Goal: Task Accomplishment & Management: Manage account settings

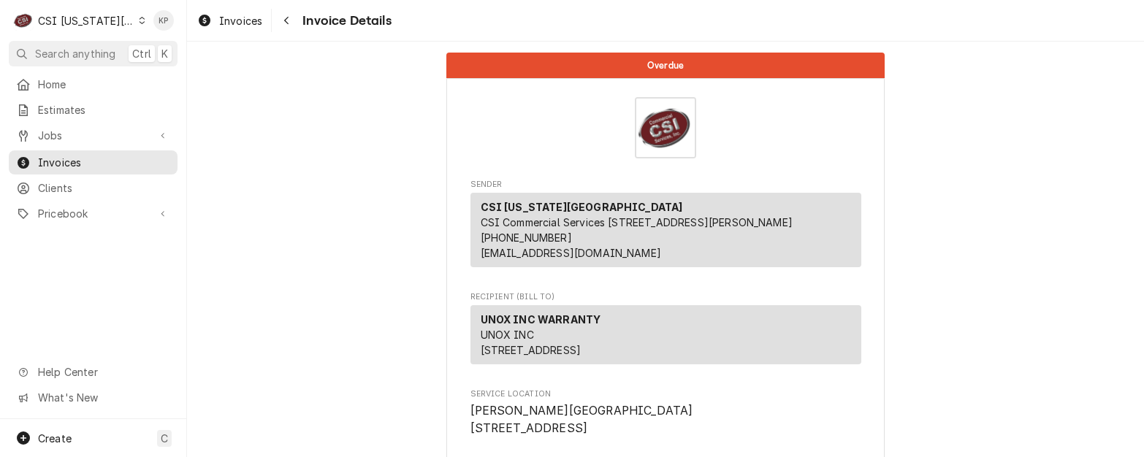
scroll to position [2834, 0]
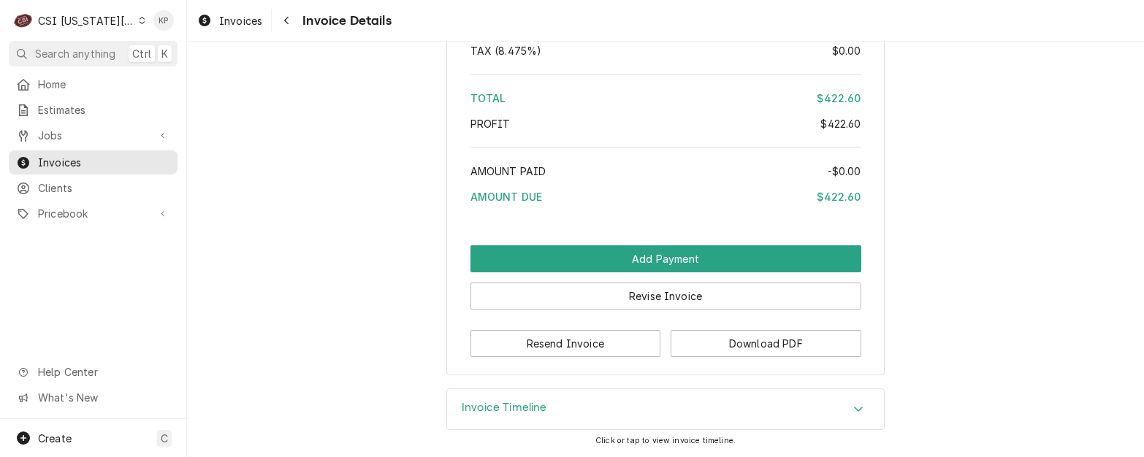
click at [140, 23] on icon "Dynamic Content Wrapper" at bounding box center [143, 20] width 6 height 7
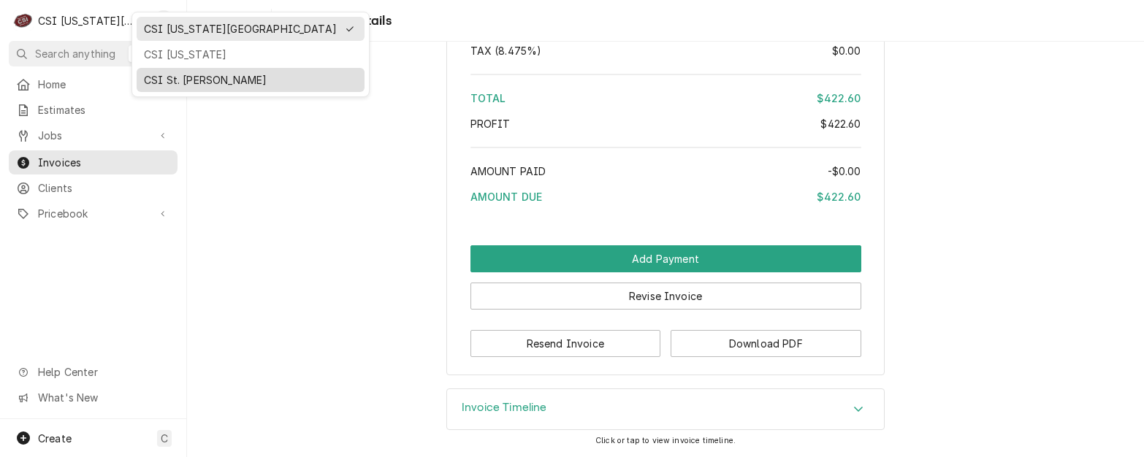
click at [157, 75] on div "CSI St. [PERSON_NAME]" at bounding box center [250, 79] width 213 height 15
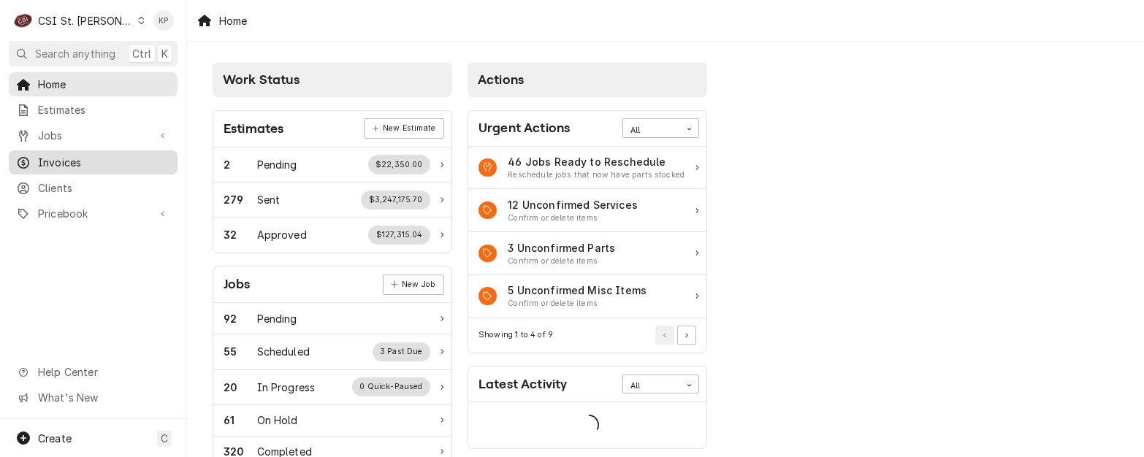
click at [50, 156] on span "Invoices" at bounding box center [104, 162] width 132 height 15
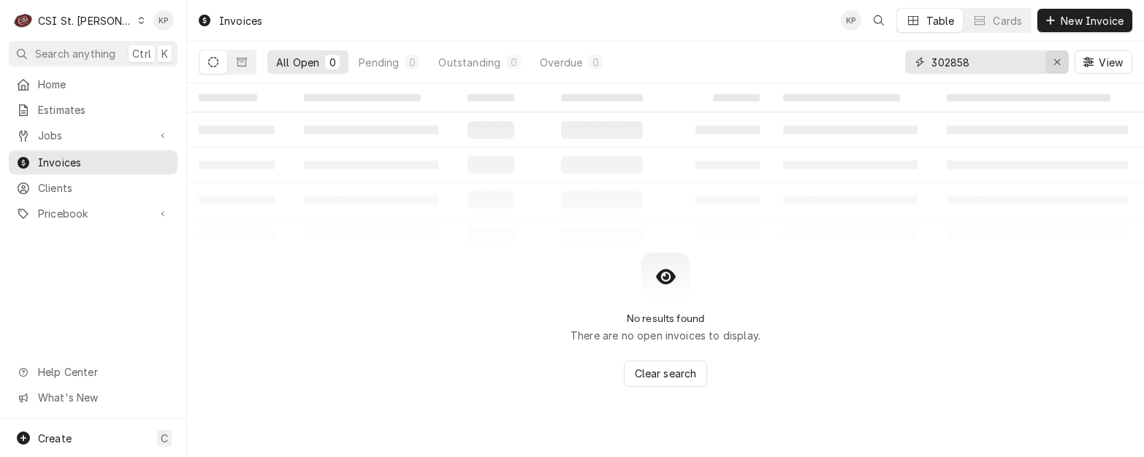
click at [1061, 59] on div "Erase input" at bounding box center [1057, 62] width 15 height 15
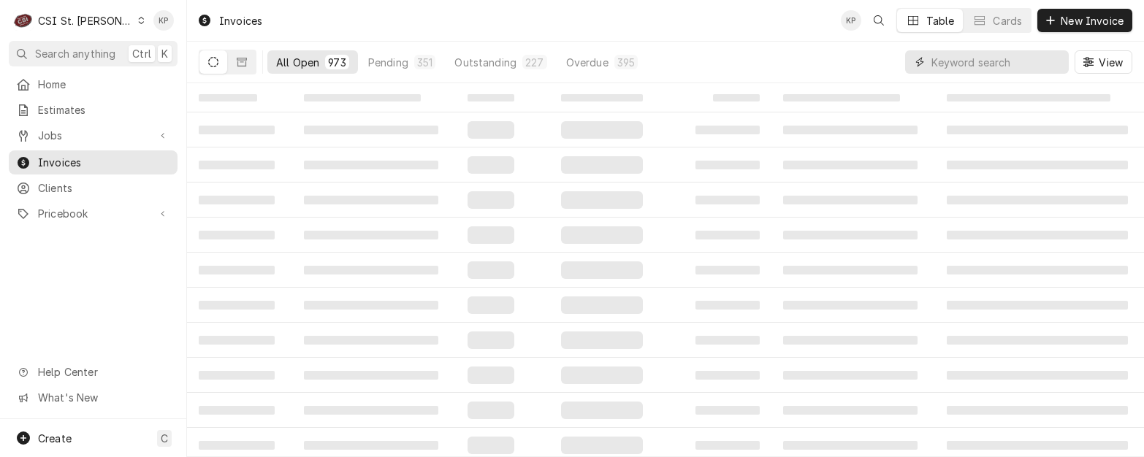
click at [980, 64] on input "Dynamic Content Wrapper" at bounding box center [997, 61] width 130 height 23
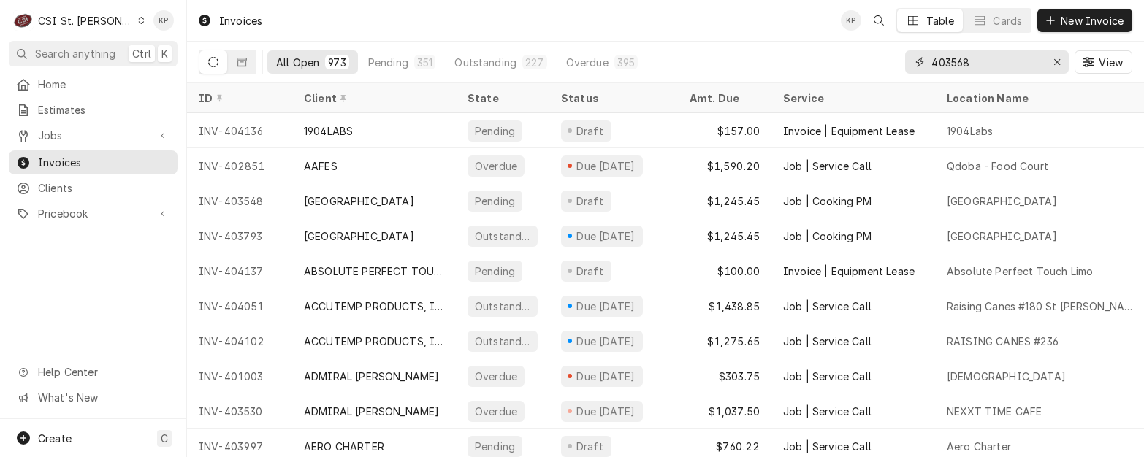
type input "403568"
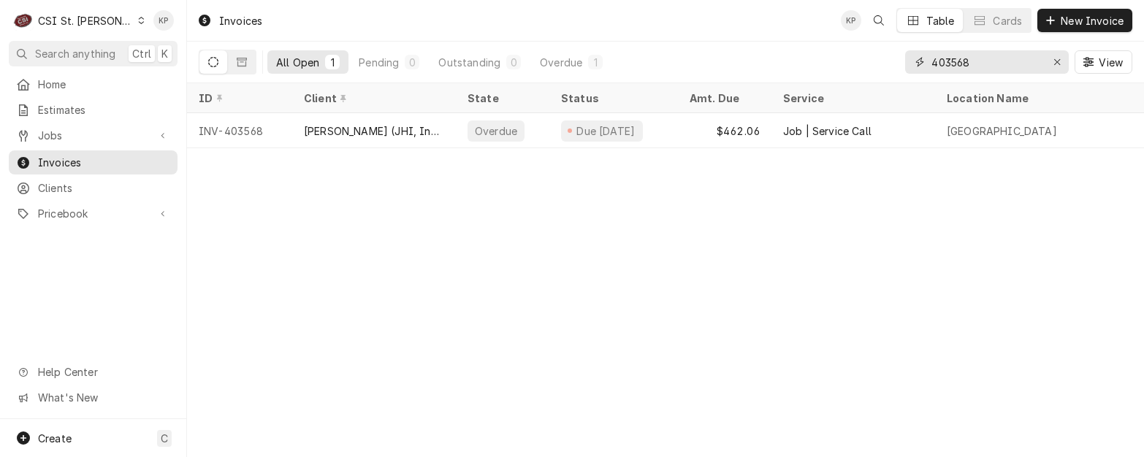
drag, startPoint x: 1063, startPoint y: 61, endPoint x: 1034, endPoint y: 65, distance: 29.5
click at [1063, 61] on div "Erase input" at bounding box center [1057, 62] width 15 height 15
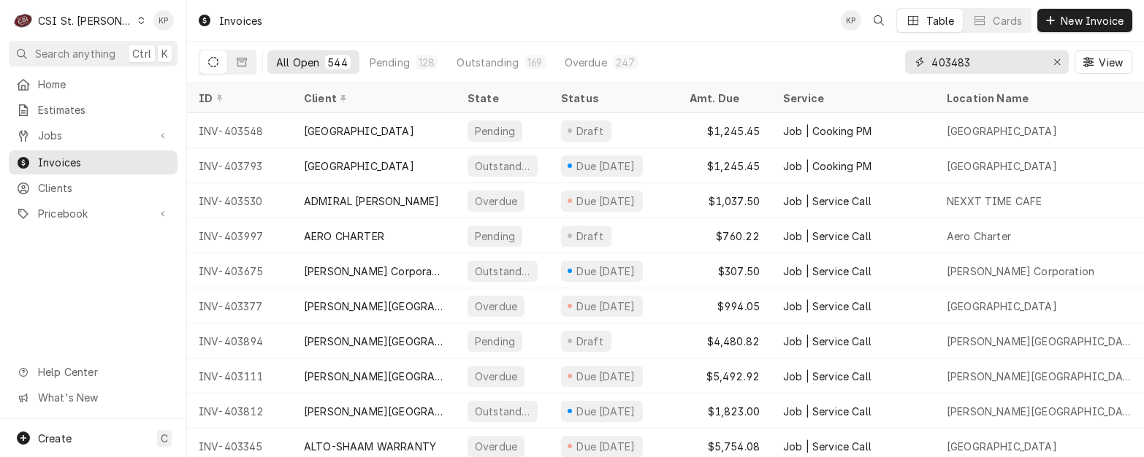
type input "403483"
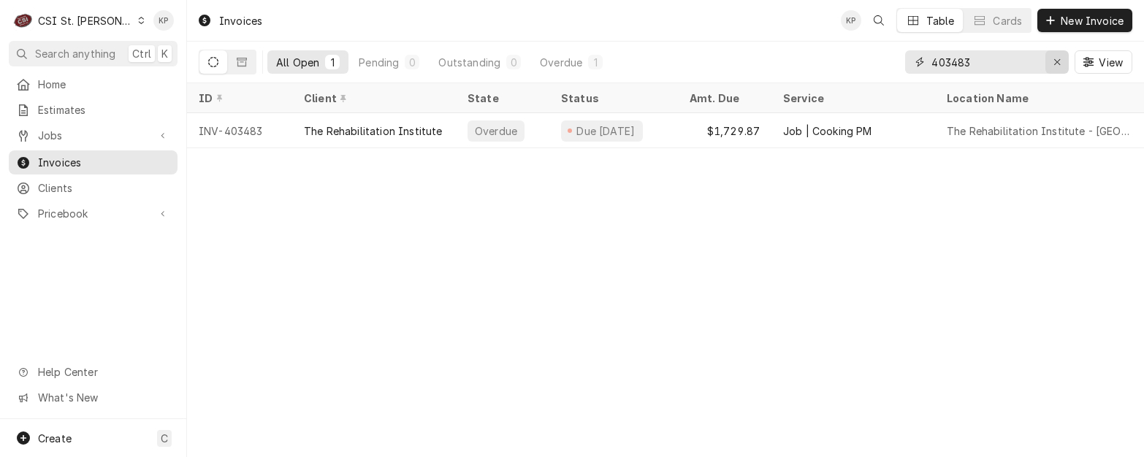
click at [1061, 58] on div "Erase input" at bounding box center [1057, 62] width 15 height 15
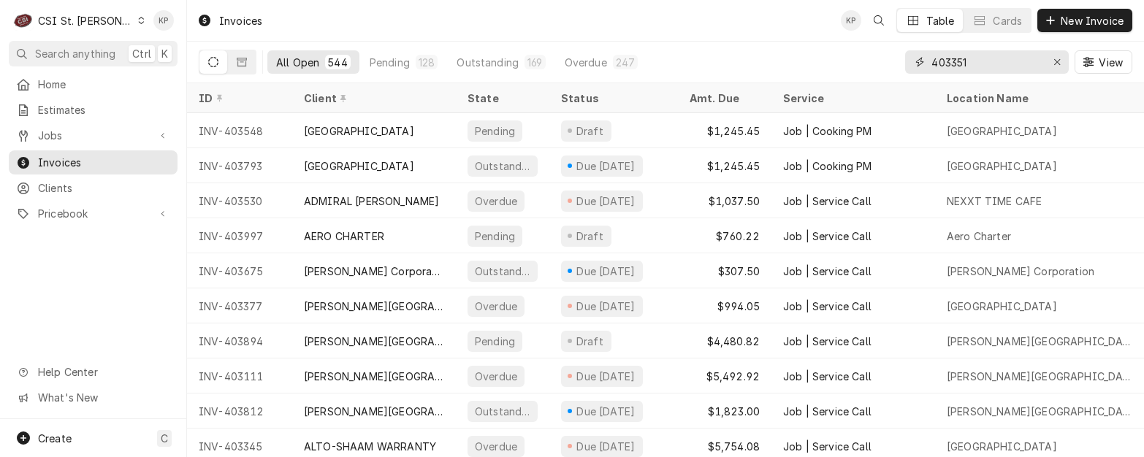
type input "403351"
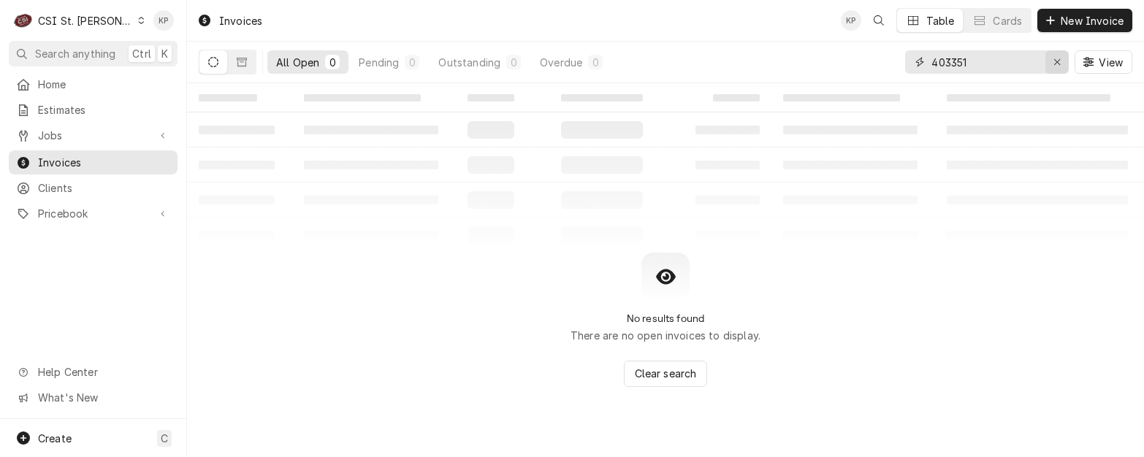
click at [1060, 58] on icon "Erase input" at bounding box center [1058, 62] width 8 height 10
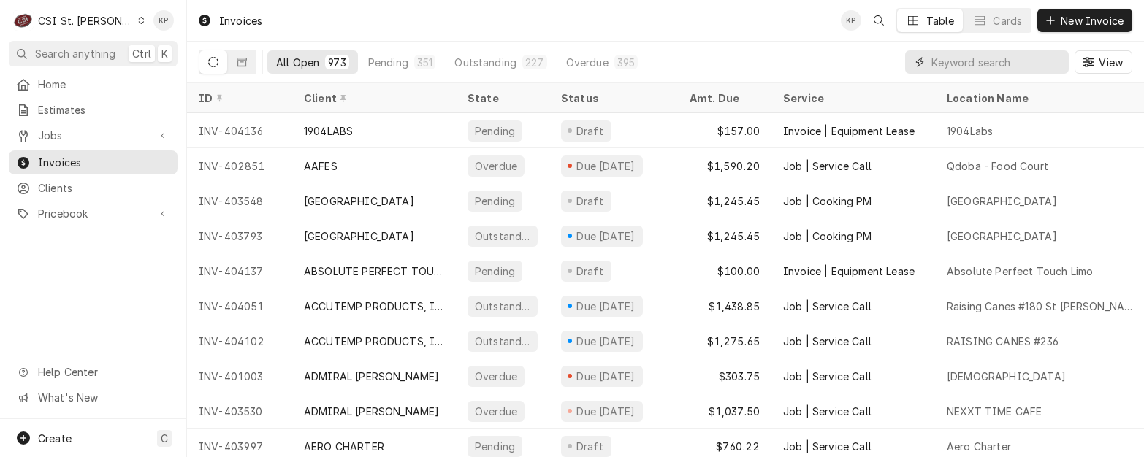
click at [1017, 60] on input "Dynamic Content Wrapper" at bounding box center [997, 61] width 130 height 23
type input "403292"
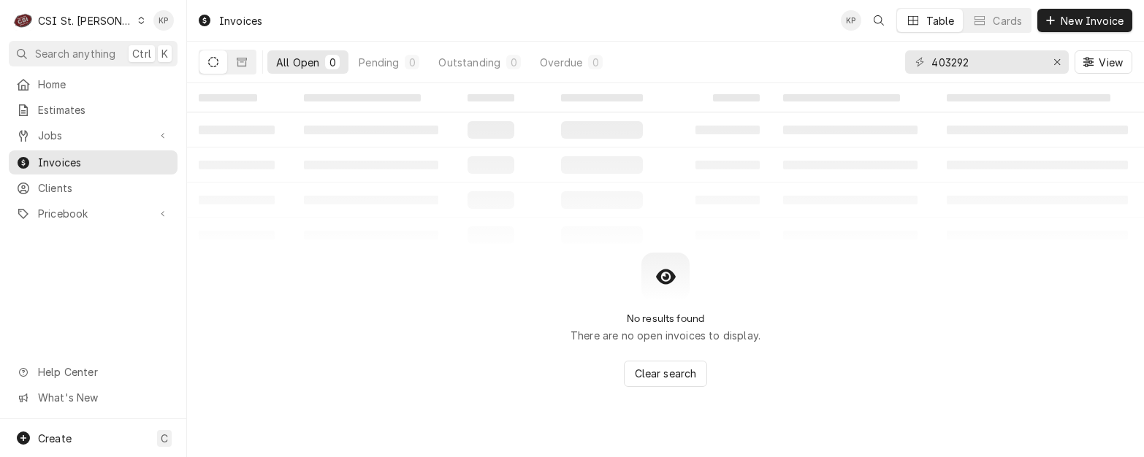
click at [208, 58] on icon "Dynamic Content Wrapper" at bounding box center [213, 62] width 10 height 10
click at [238, 58] on icon "Dynamic Content Wrapper" at bounding box center [242, 62] width 10 height 9
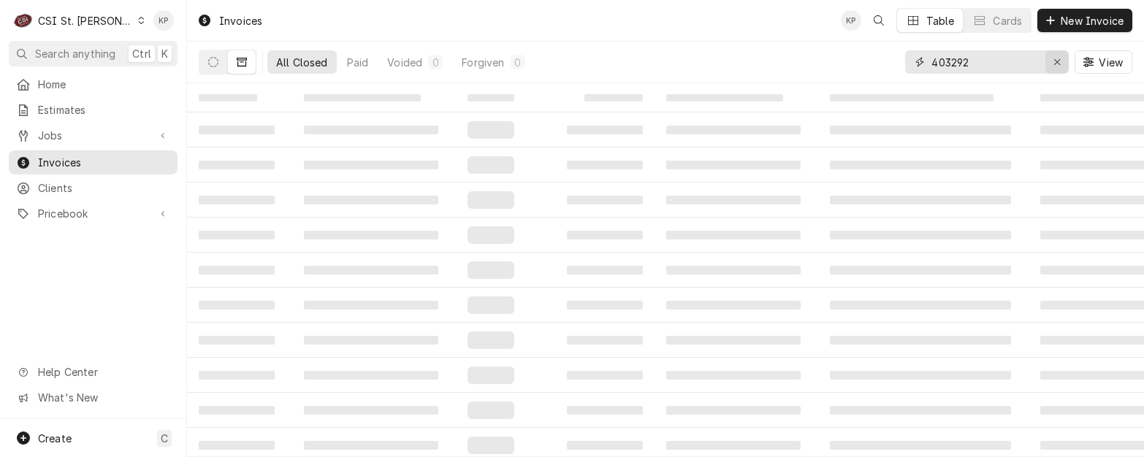
click at [1057, 59] on icon "Erase input" at bounding box center [1058, 62] width 8 height 10
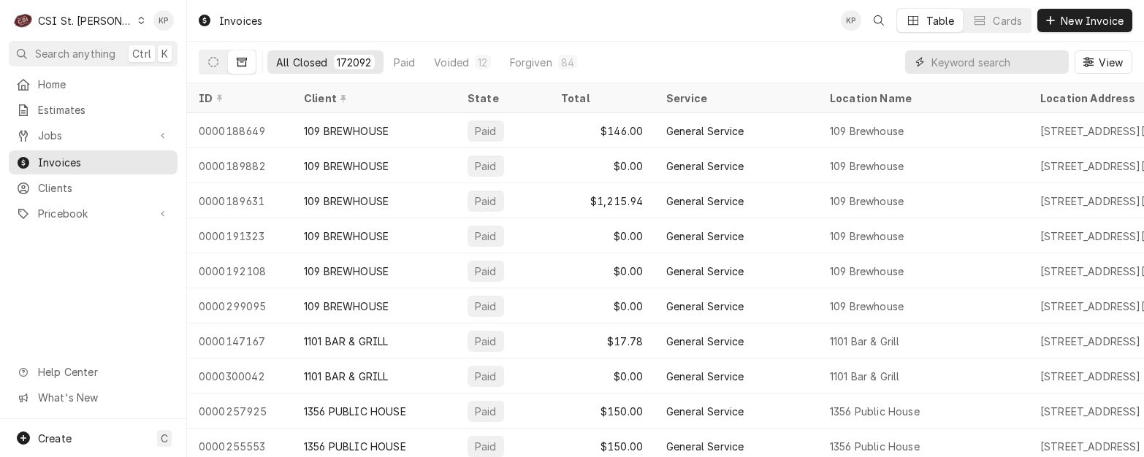
click at [1022, 64] on input "Dynamic Content Wrapper" at bounding box center [997, 61] width 130 height 23
type input "403351"
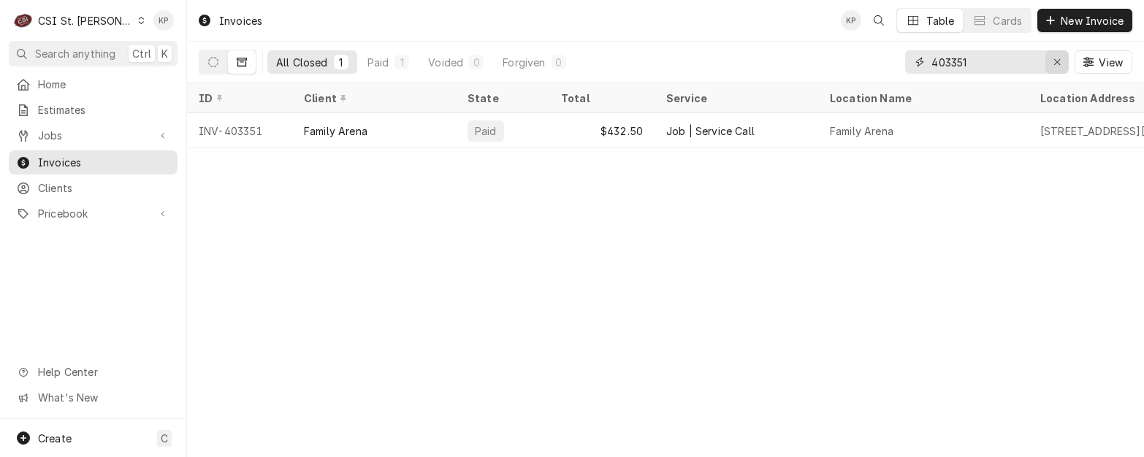
click at [1054, 58] on icon "Erase input" at bounding box center [1058, 62] width 8 height 10
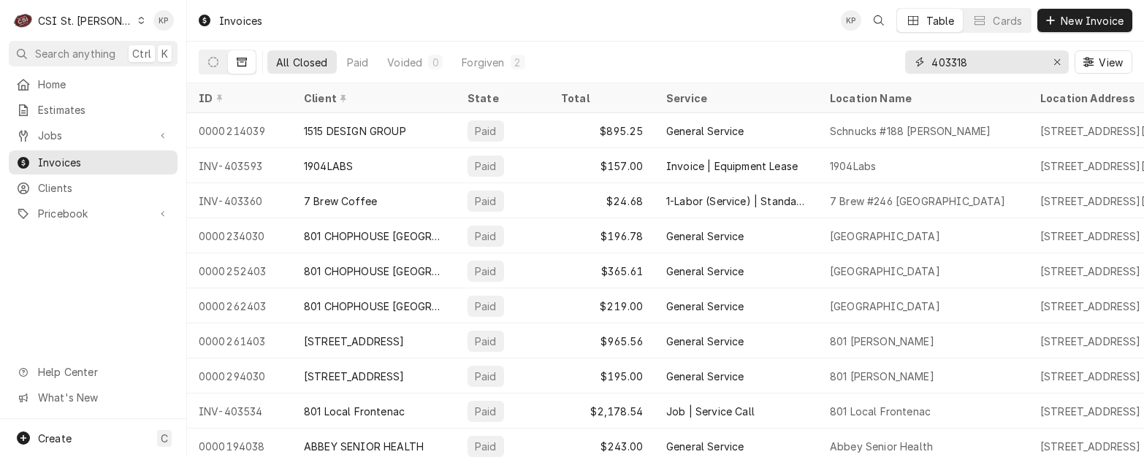
type input "403318"
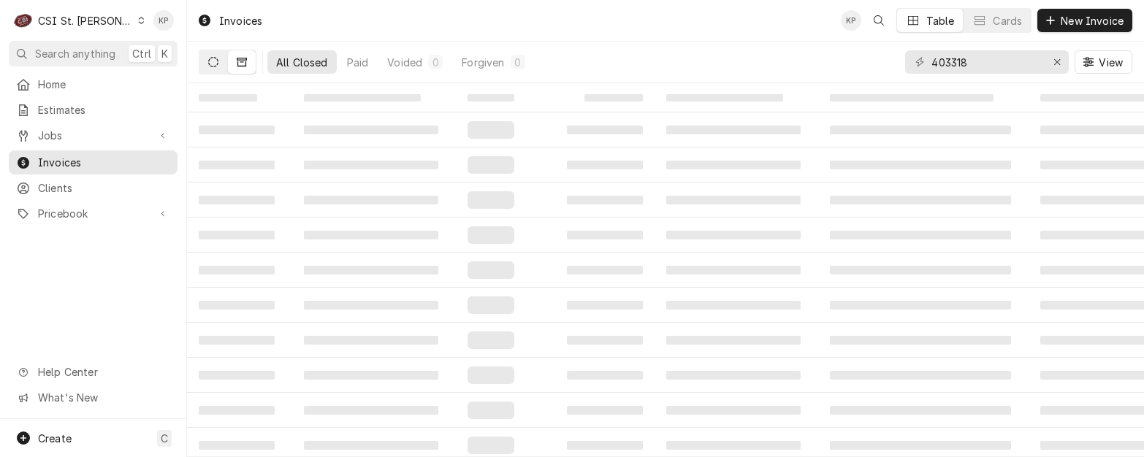
click at [211, 60] on icon "Dynamic Content Wrapper" at bounding box center [213, 62] width 10 height 10
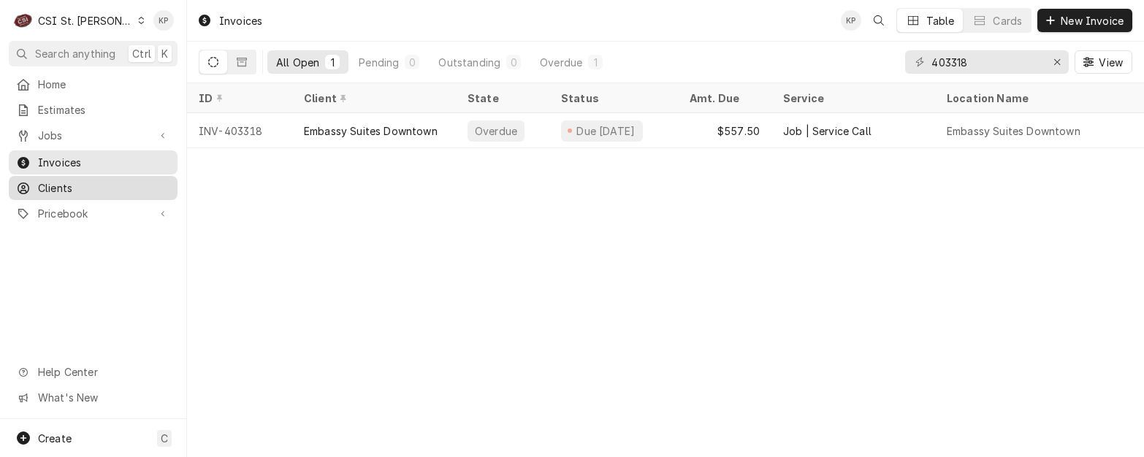
click at [52, 180] on span "Clients" at bounding box center [104, 187] width 132 height 15
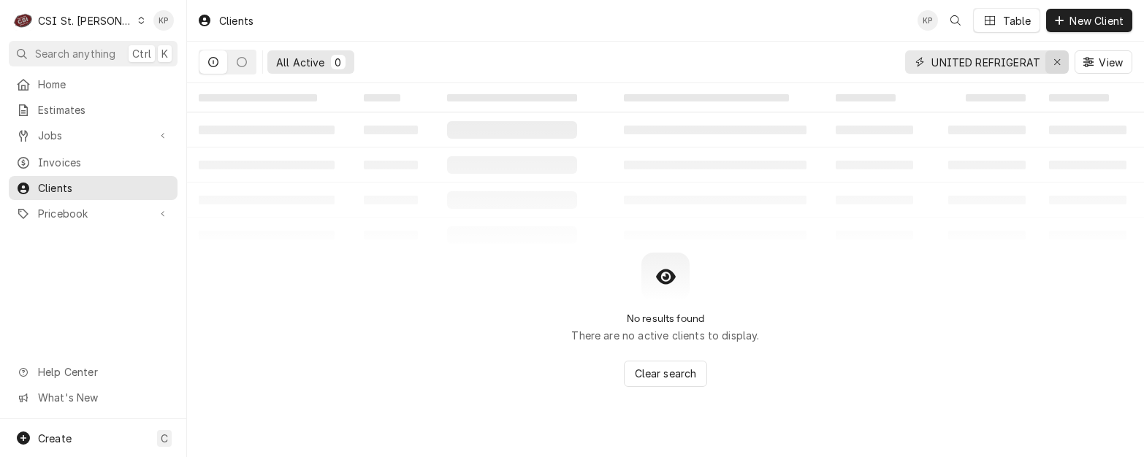
click at [1057, 64] on icon "Erase input" at bounding box center [1058, 62] width 8 height 10
click at [1041, 64] on input "UNITED REFRIGERATION WARRANTY" at bounding box center [987, 61] width 110 height 23
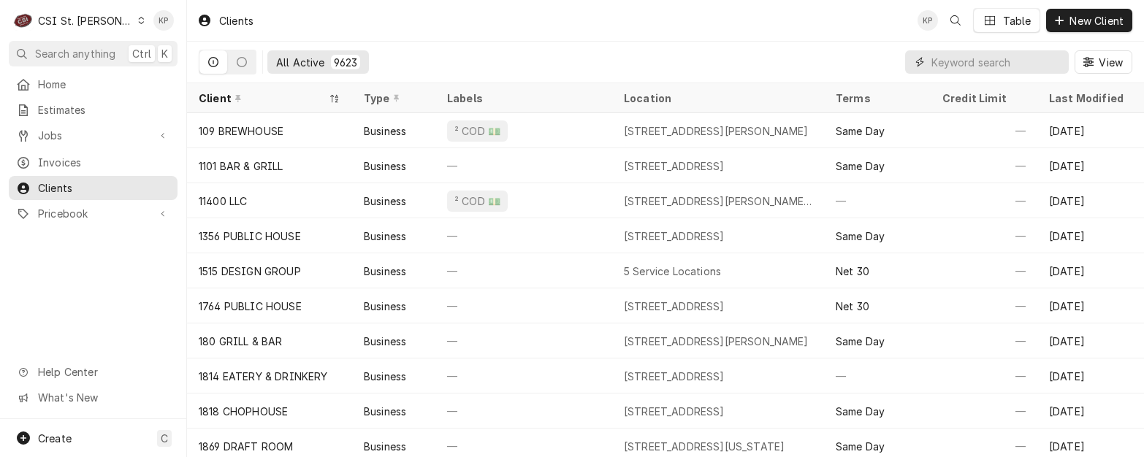
paste input "Embassy Suites Downtown"
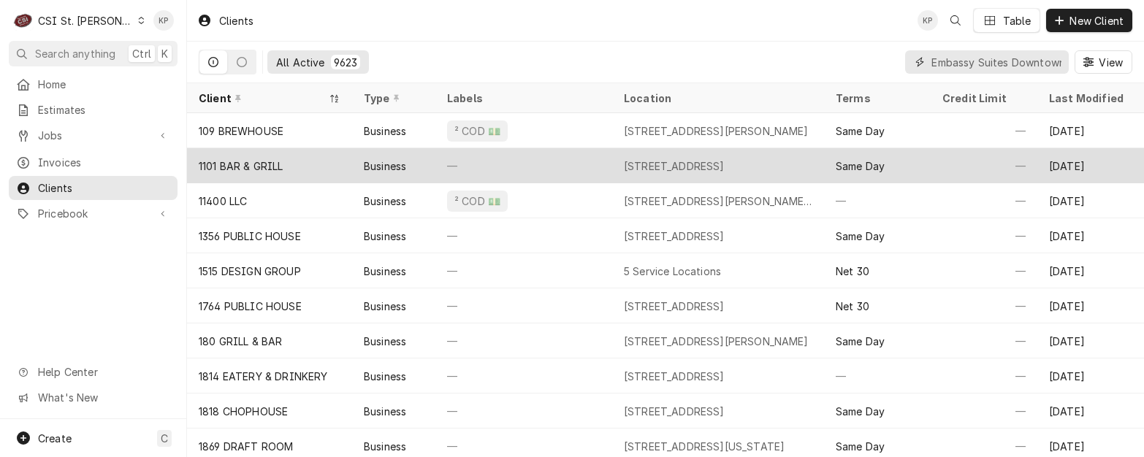
scroll to position [0, 26]
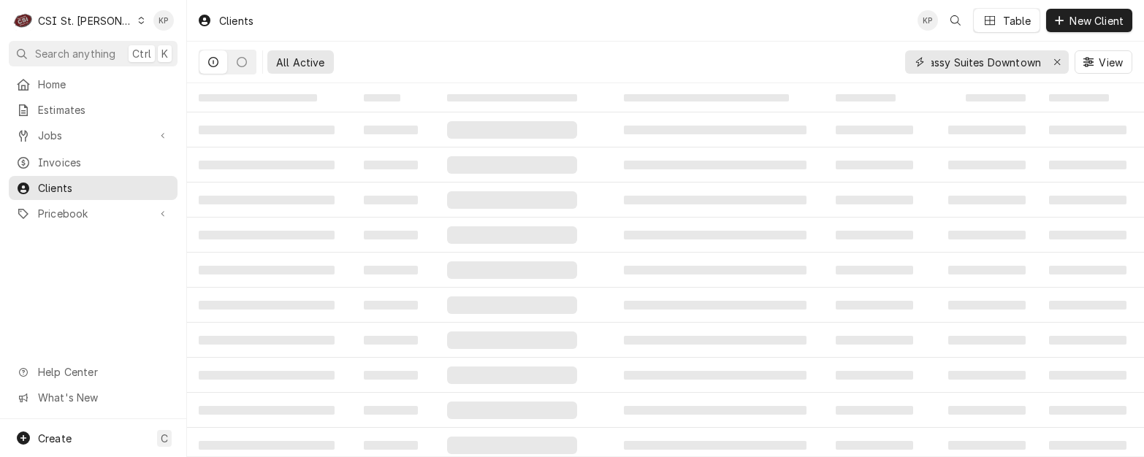
type input "Embassy Suites Downtown"
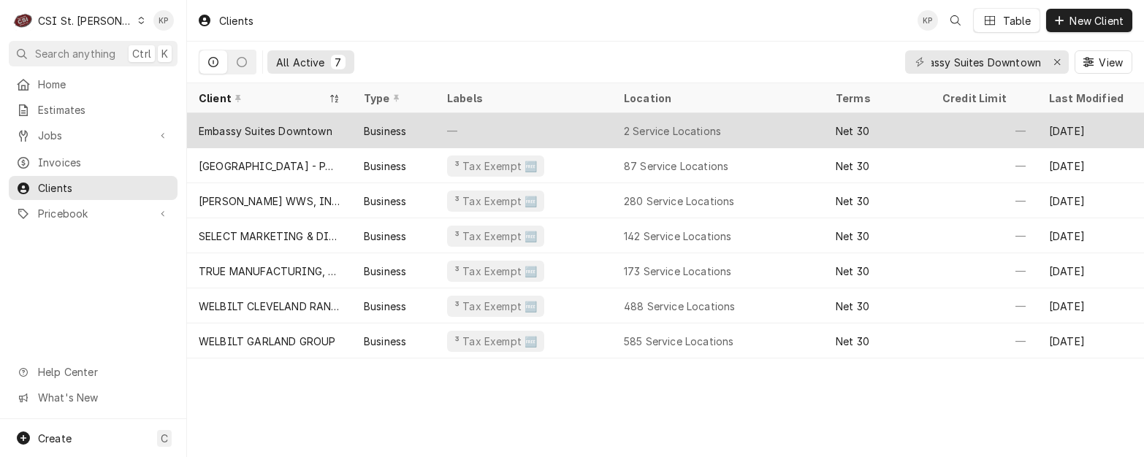
click at [275, 124] on div "Embassy Suites Downtown" at bounding box center [266, 130] width 134 height 15
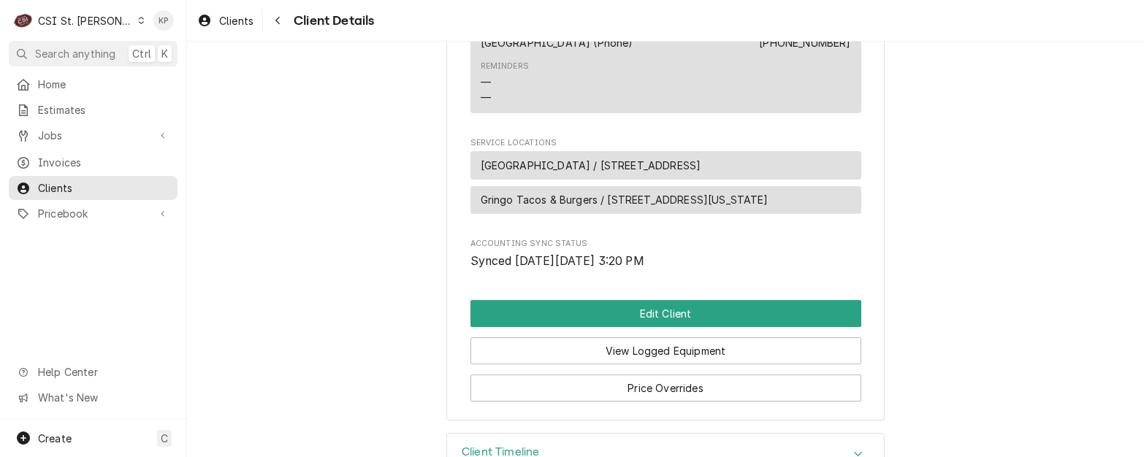
scroll to position [928, 0]
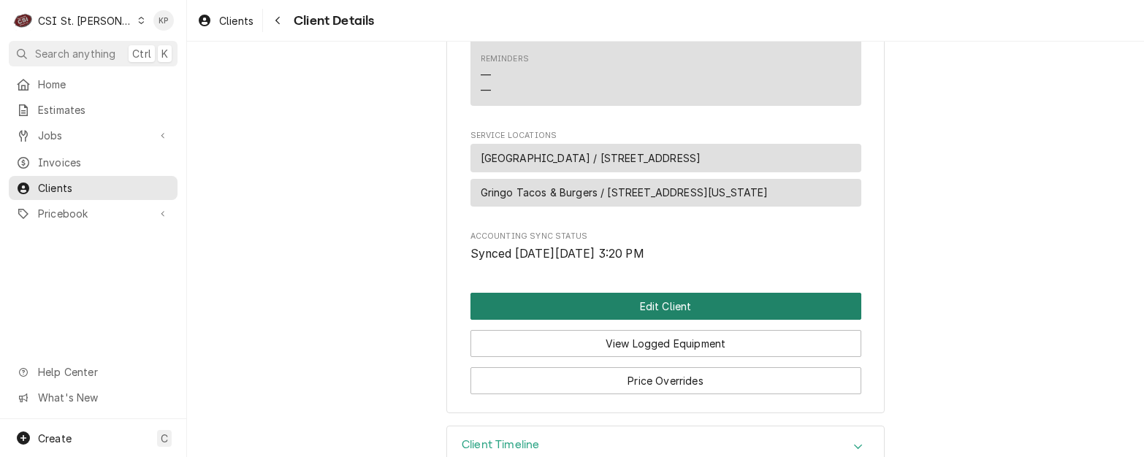
click at [662, 293] on button "Edit Client" at bounding box center [666, 306] width 391 height 27
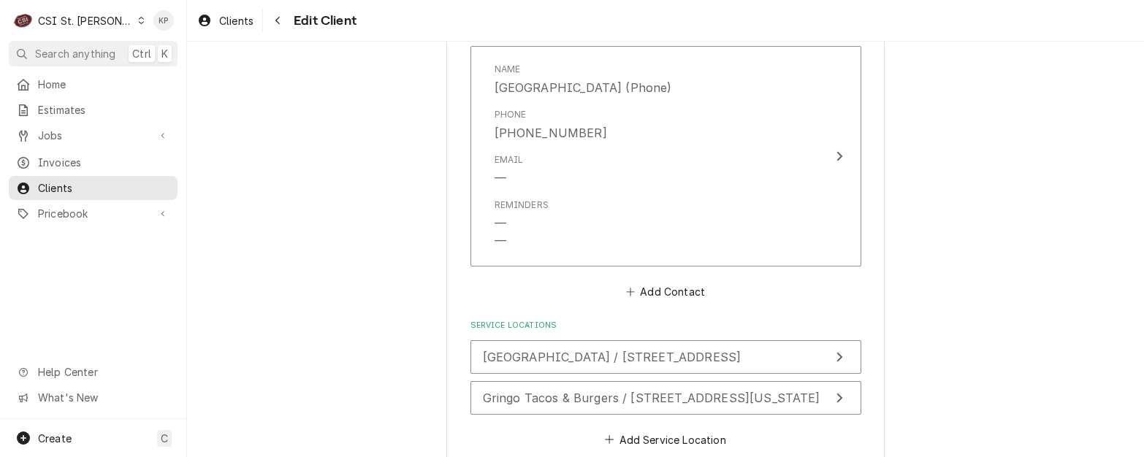
scroll to position [1964, 0]
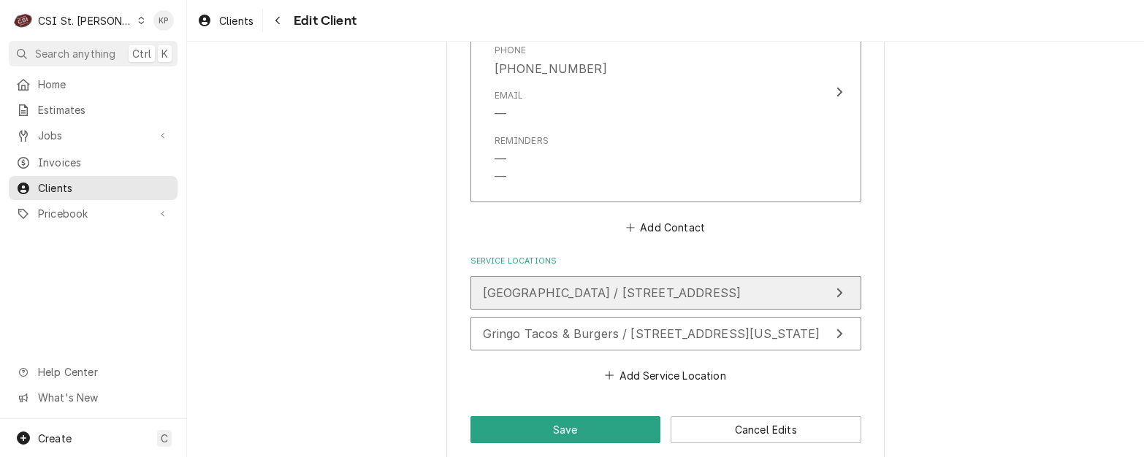
click at [621, 286] on span "[GEOGRAPHIC_DATA] / [STREET_ADDRESS]" at bounding box center [612, 293] width 259 height 15
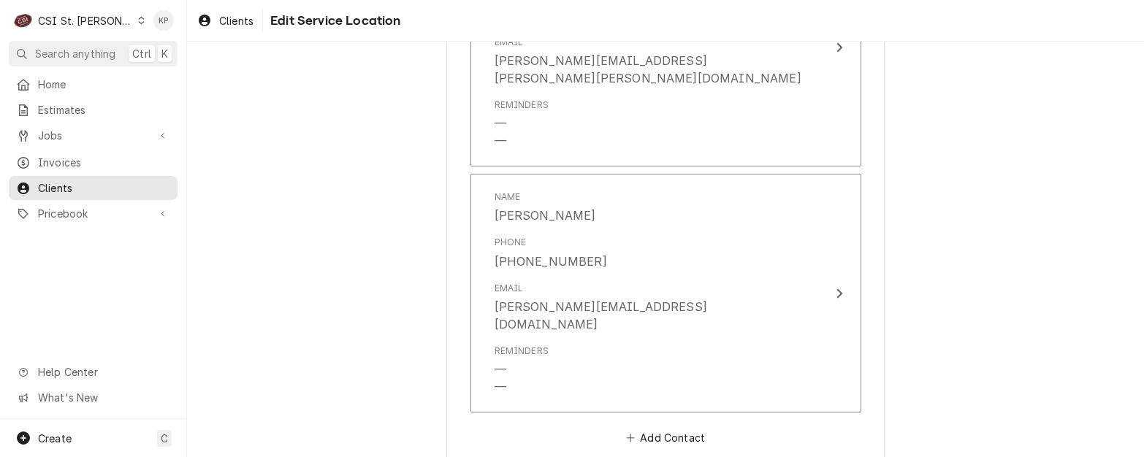
scroll to position [1660, 0]
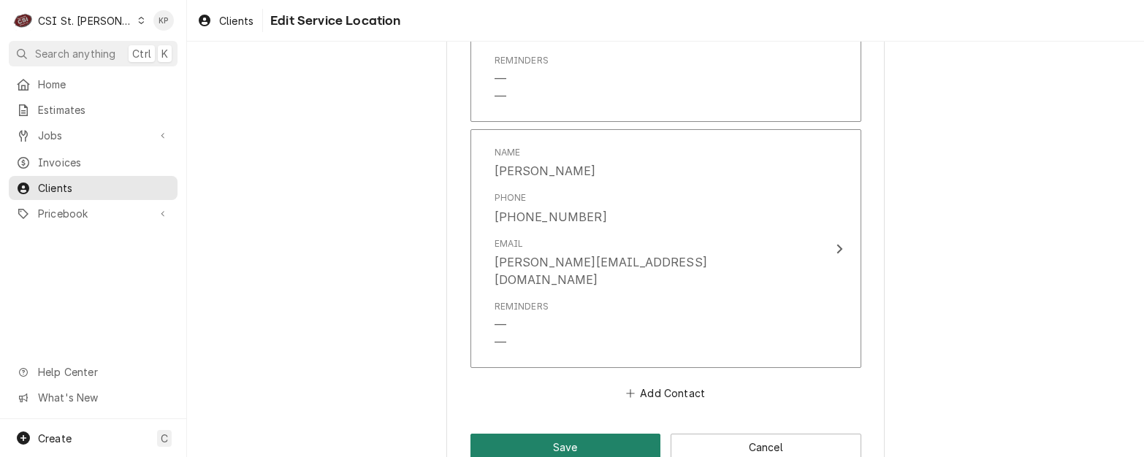
drag, startPoint x: 594, startPoint y: 411, endPoint x: 606, endPoint y: 397, distance: 19.2
click at [594, 434] on button "Save" at bounding box center [566, 447] width 191 height 27
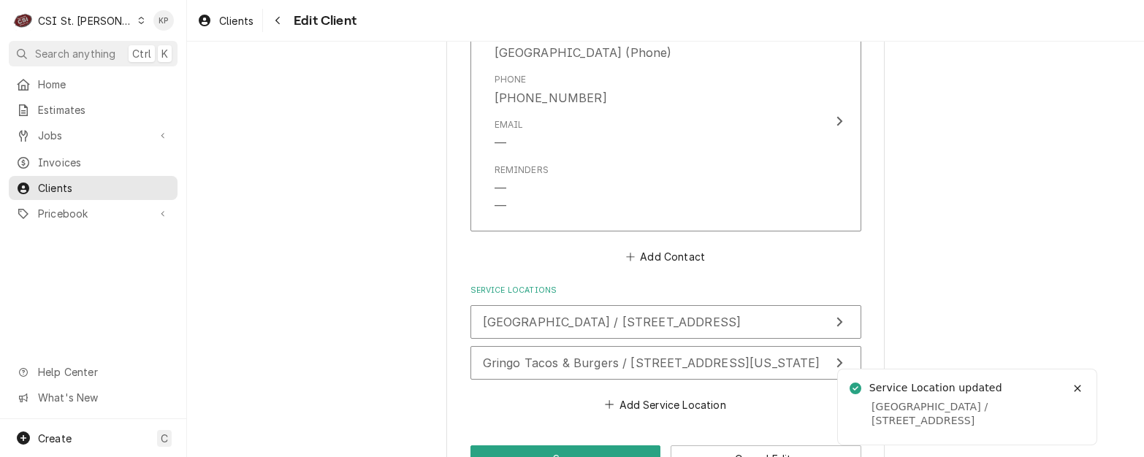
scroll to position [1917, 0]
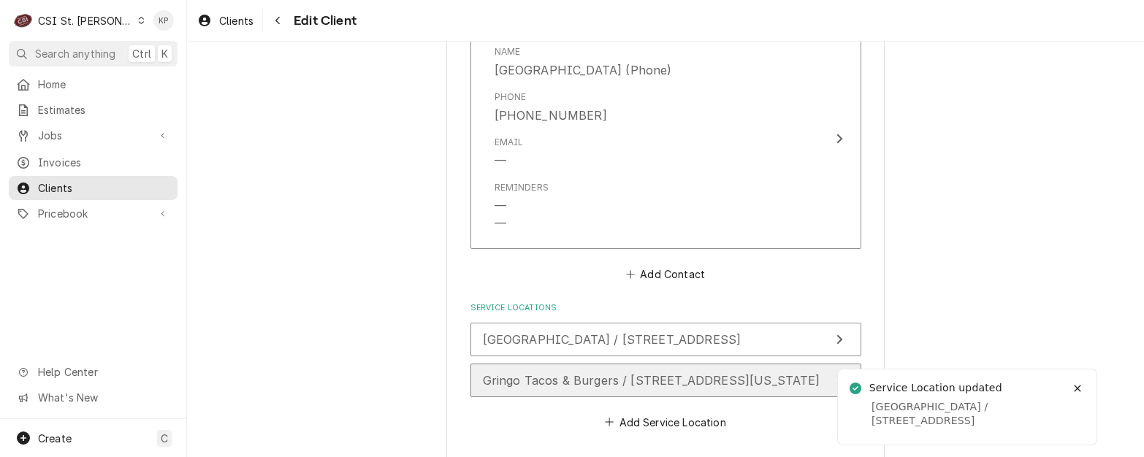
click at [596, 373] on span "Gringo Tacos & Burgers / 635 Washington Avenue, St Louis, MO 63101" at bounding box center [652, 380] width 338 height 15
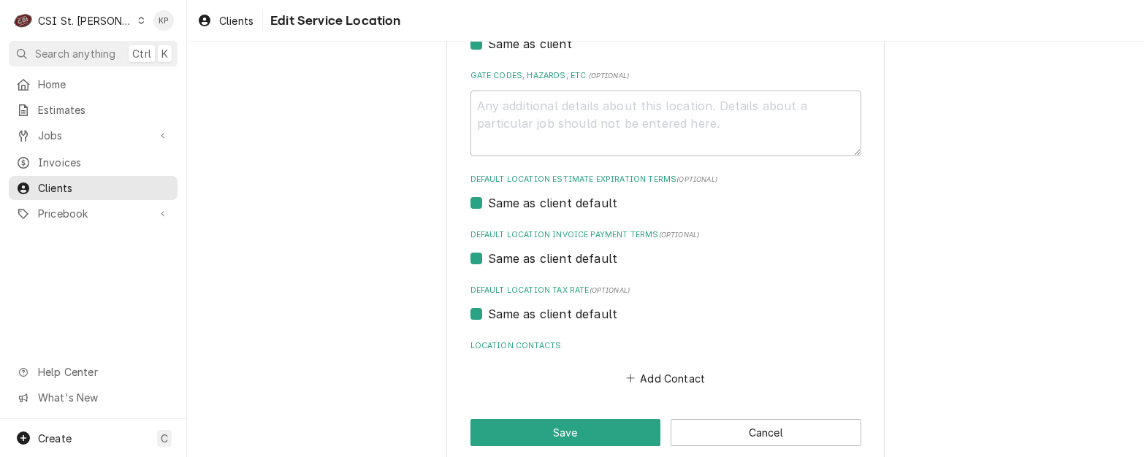
scroll to position [497, 0]
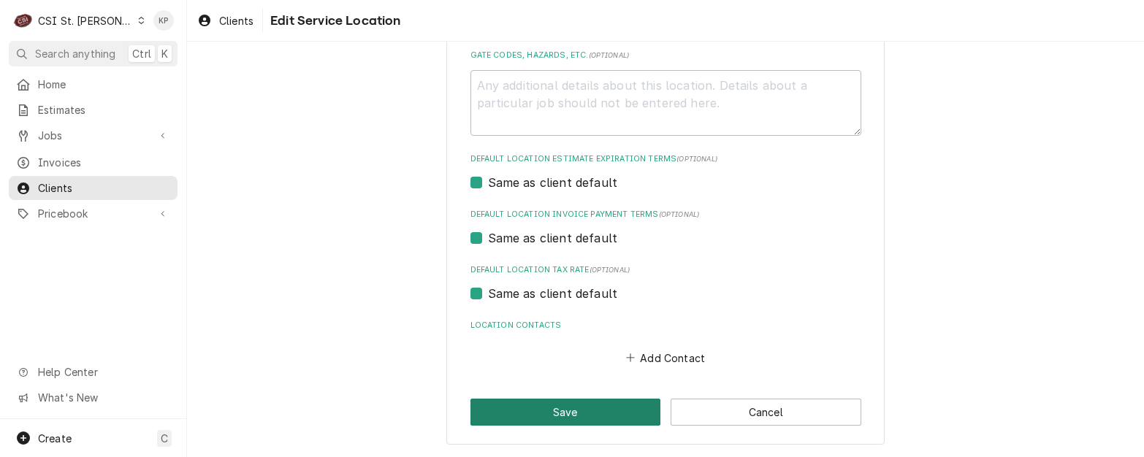
click at [542, 407] on button "Save" at bounding box center [566, 412] width 191 height 27
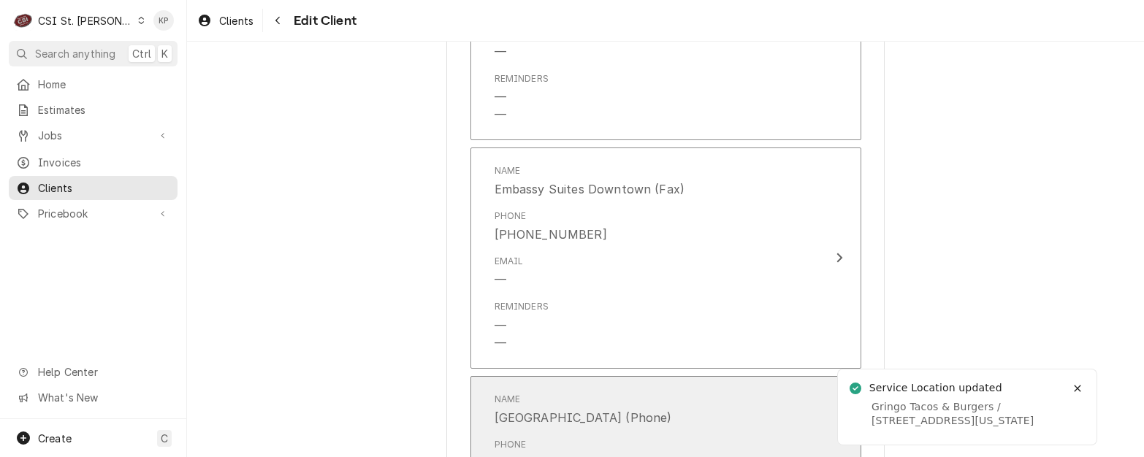
scroll to position [1534, 0]
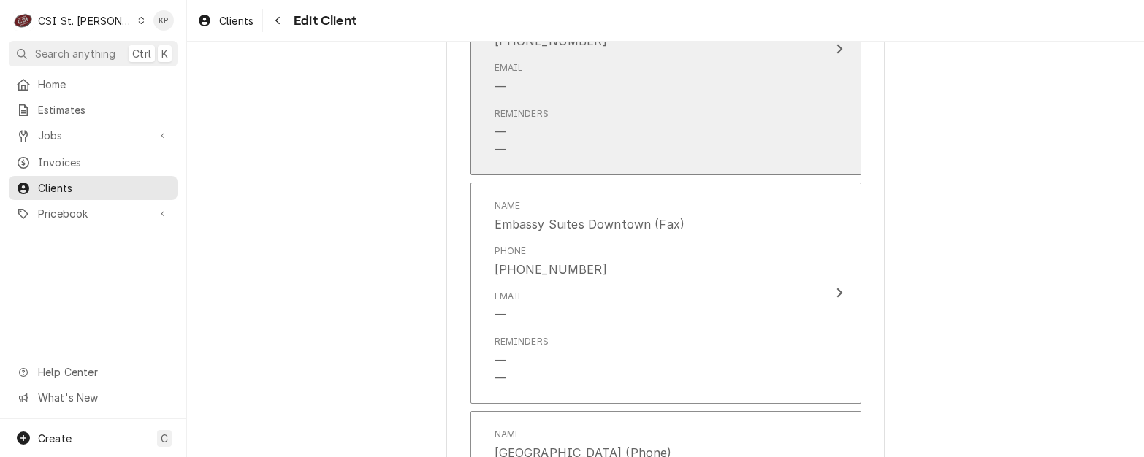
click at [633, 102] on div "Reminders — —" at bounding box center [651, 133] width 312 height 63
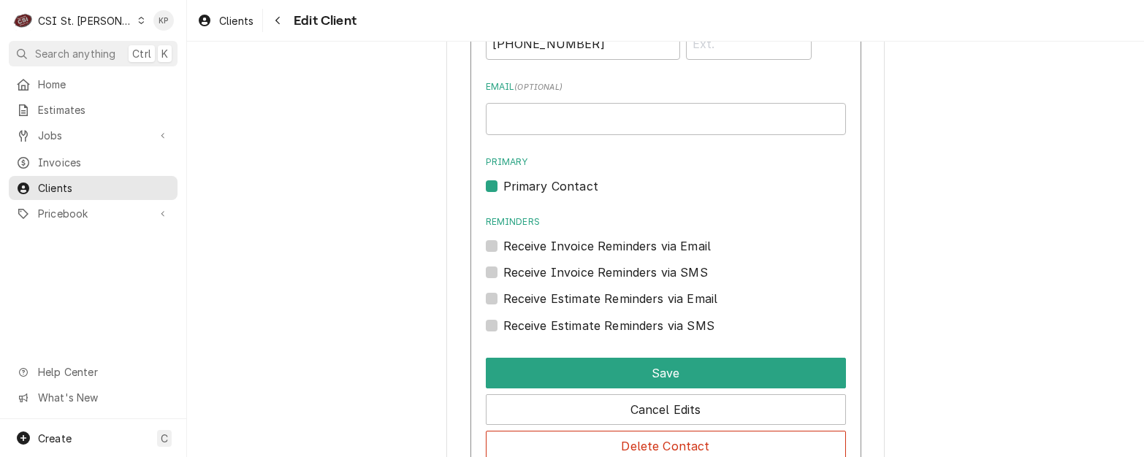
scroll to position [1829, 0]
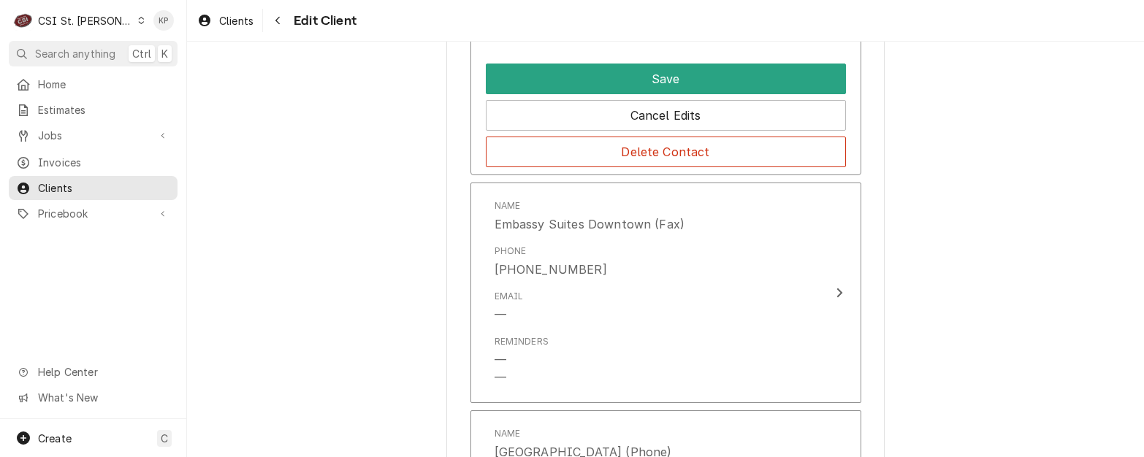
click at [681, 284] on div "Email —" at bounding box center [651, 306] width 312 height 45
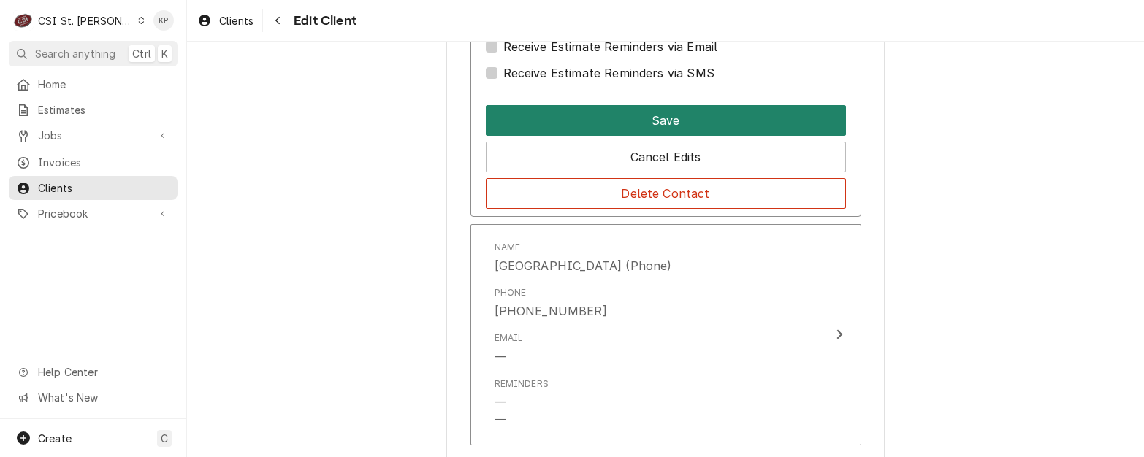
click at [663, 105] on button "Save" at bounding box center [666, 120] width 360 height 31
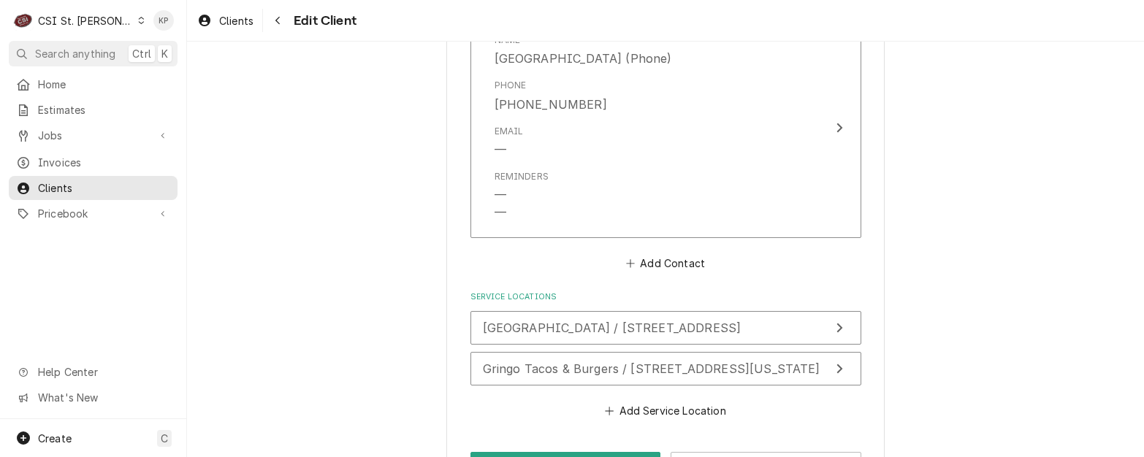
scroll to position [2258, 0]
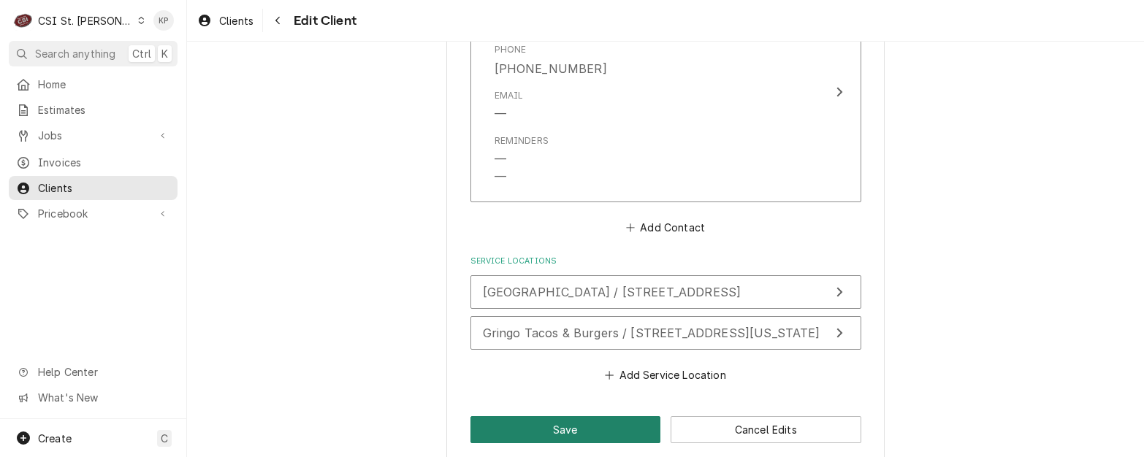
click at [541, 416] on button "Save" at bounding box center [566, 429] width 191 height 27
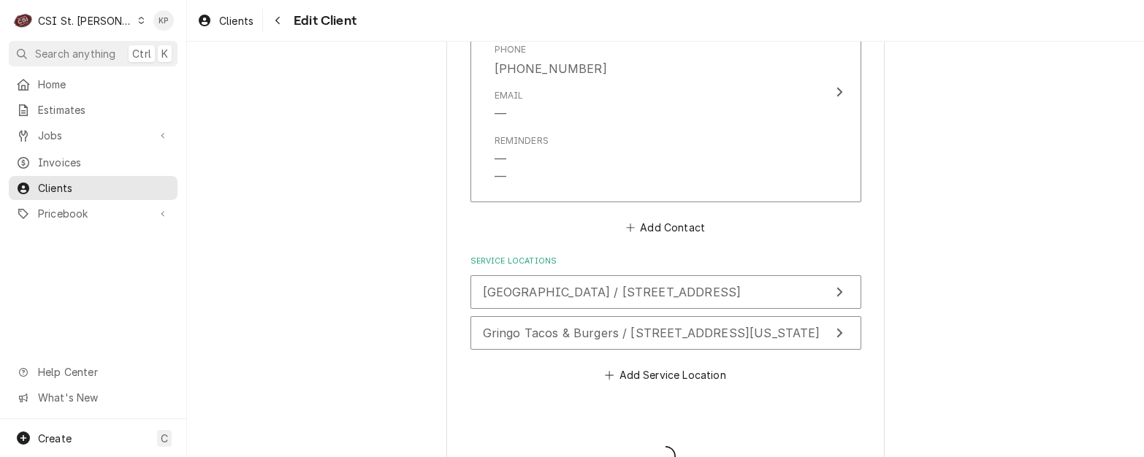
type textarea "x"
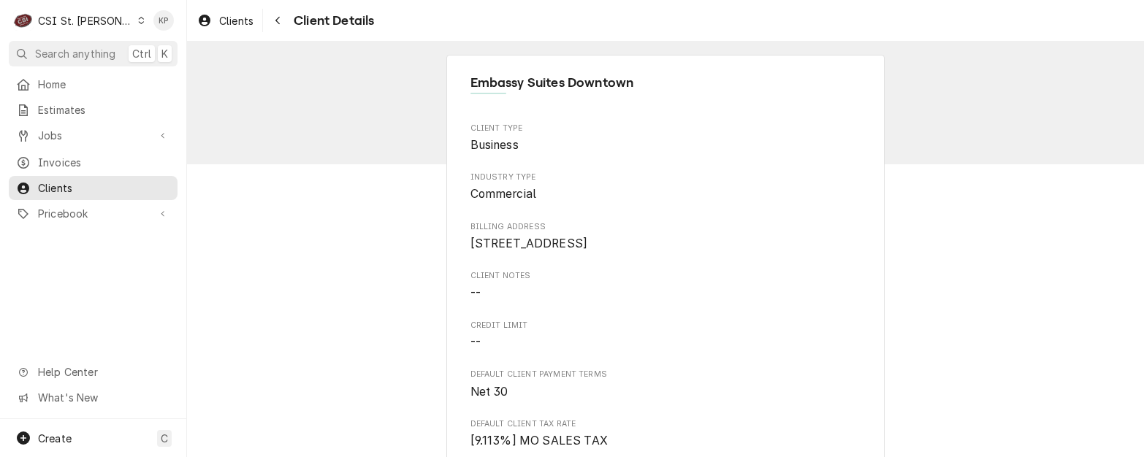
drag, startPoint x: 50, startPoint y: 154, endPoint x: 103, endPoint y: 144, distance: 53.6
click at [50, 155] on span "Invoices" at bounding box center [104, 162] width 132 height 15
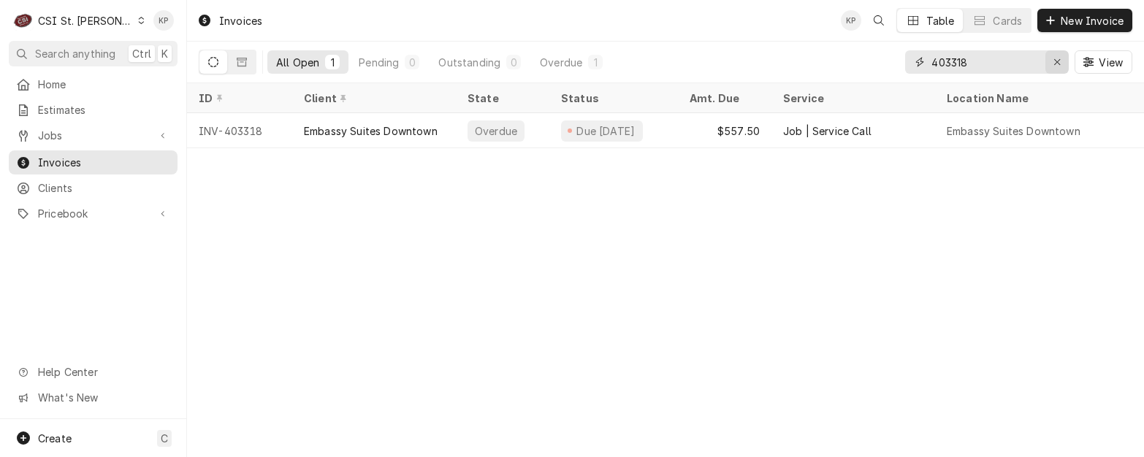
click at [1059, 58] on icon "Erase input" at bounding box center [1058, 62] width 8 height 10
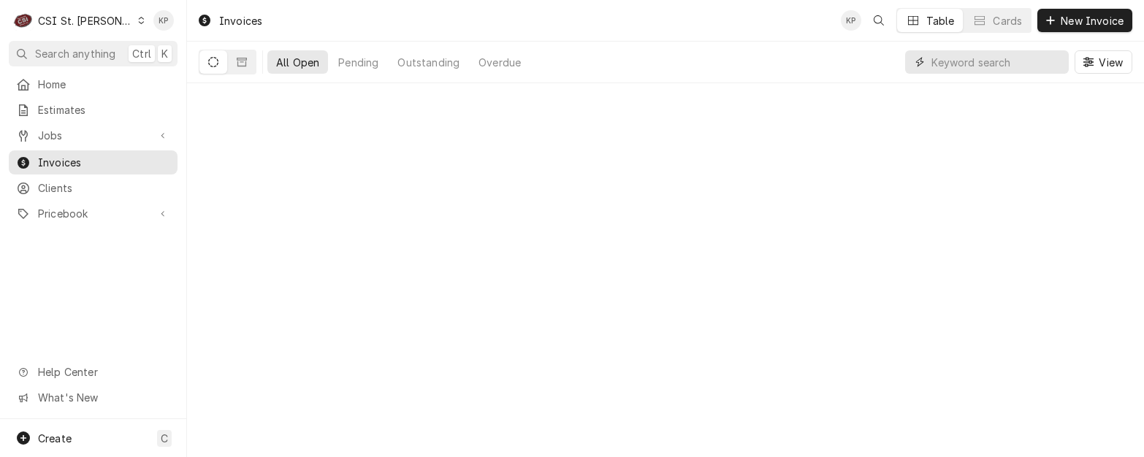
click at [975, 62] on input "Dynamic Content Wrapper" at bounding box center [997, 61] width 130 height 23
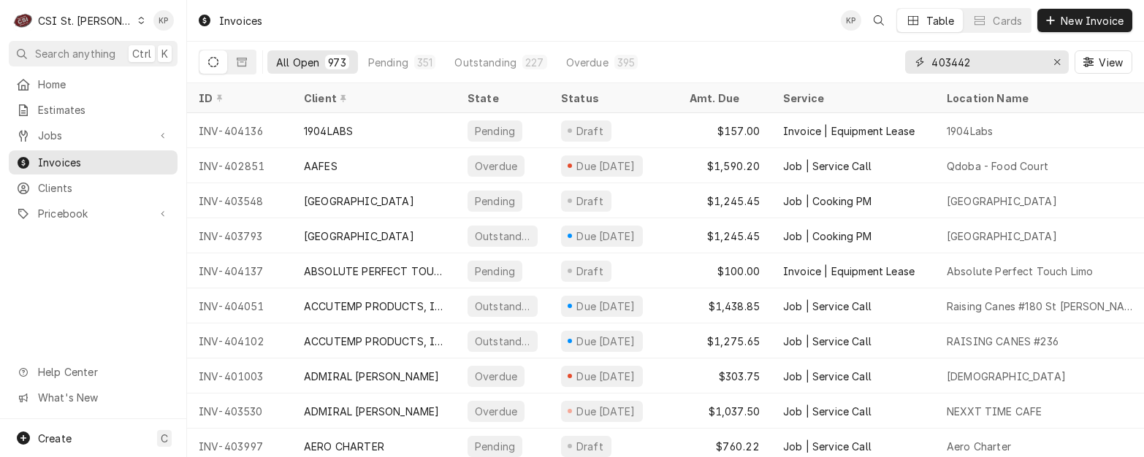
type input "403442"
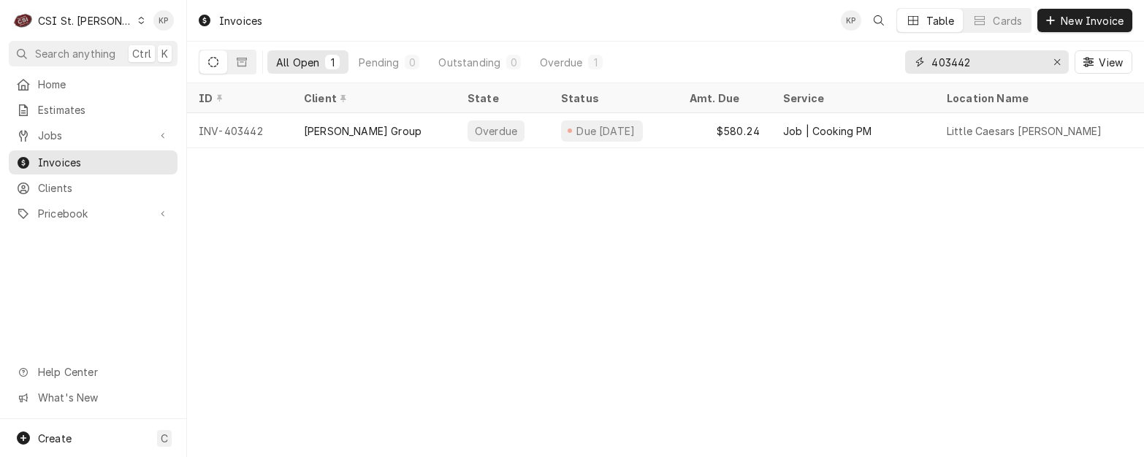
drag, startPoint x: 1059, startPoint y: 60, endPoint x: 994, endPoint y: 58, distance: 64.3
click at [1059, 60] on icon "Erase input" at bounding box center [1057, 62] width 6 height 6
click at [971, 61] on input "Dynamic Content Wrapper" at bounding box center [1000, 61] width 137 height 23
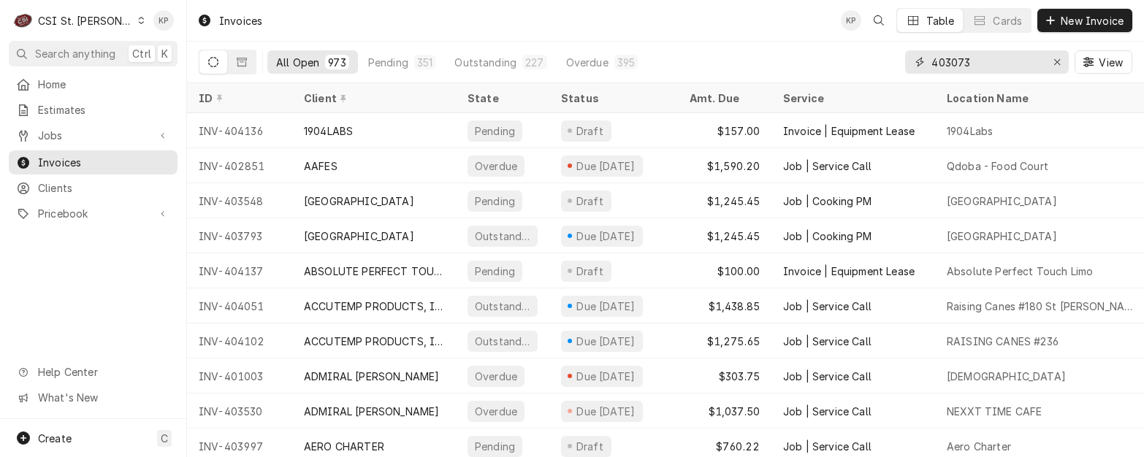
type input "403073"
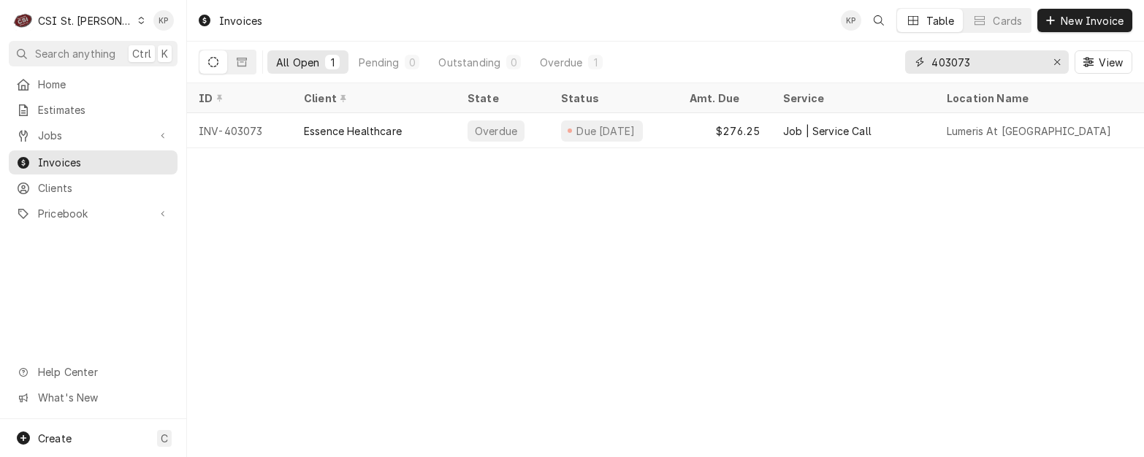
drag, startPoint x: 1058, startPoint y: 61, endPoint x: 1001, endPoint y: 66, distance: 57.2
click at [1058, 61] on icon "Erase input" at bounding box center [1058, 62] width 8 height 10
click at [963, 64] on input "Dynamic Content Wrapper" at bounding box center [1000, 61] width 137 height 23
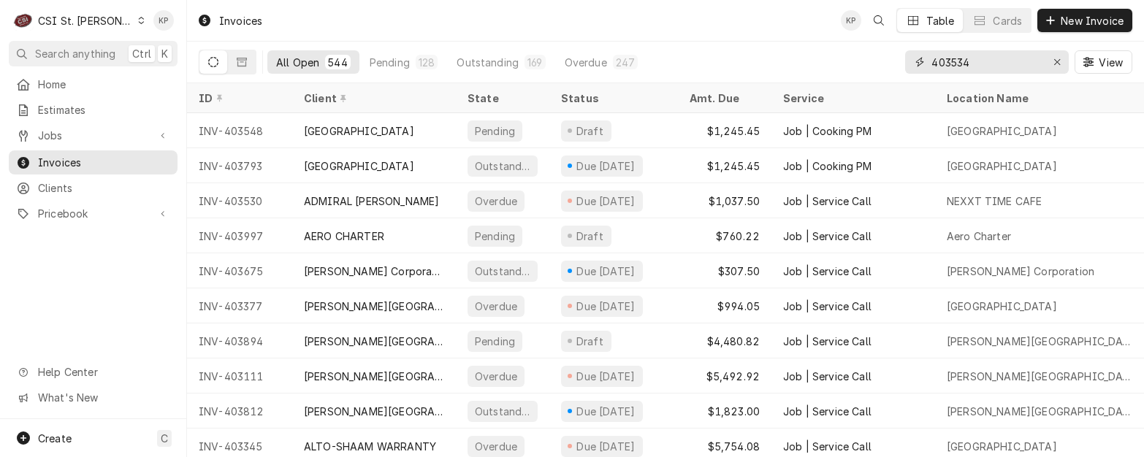
type input "403534"
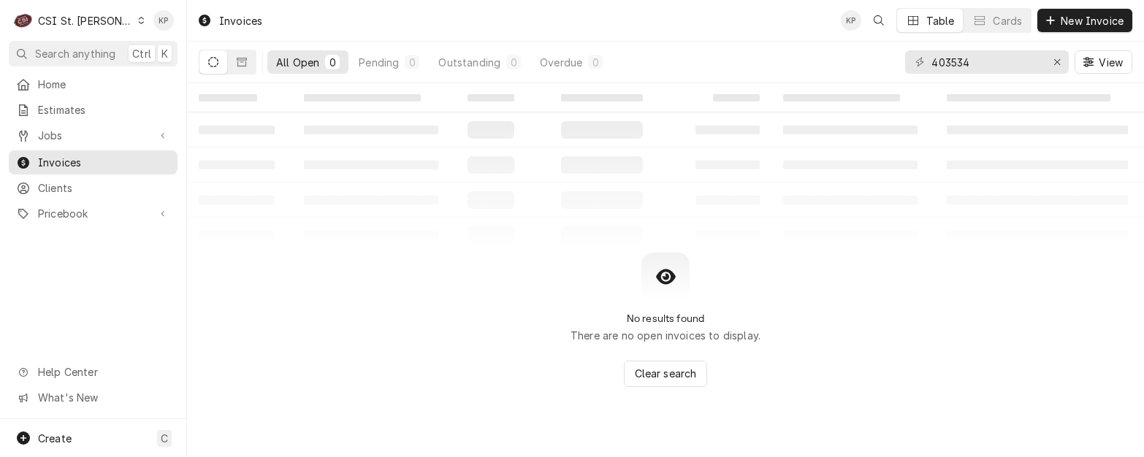
click at [212, 62] on icon "Dynamic Content Wrapper" at bounding box center [213, 62] width 10 height 10
click at [213, 62] on icon "Dynamic Content Wrapper" at bounding box center [213, 62] width 10 height 10
click at [238, 60] on icon "Dynamic Content Wrapper" at bounding box center [242, 62] width 10 height 9
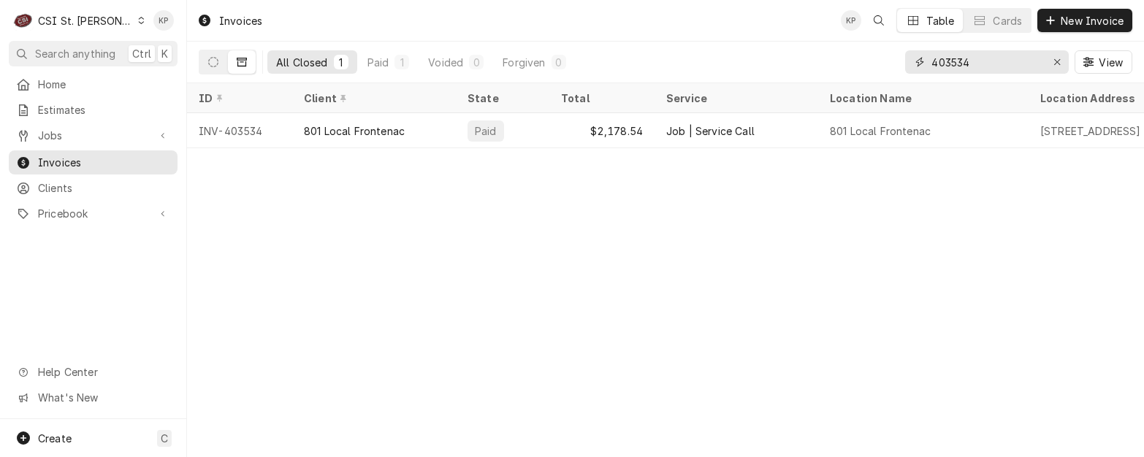
click at [1051, 61] on div "Erase input" at bounding box center [1057, 62] width 15 height 15
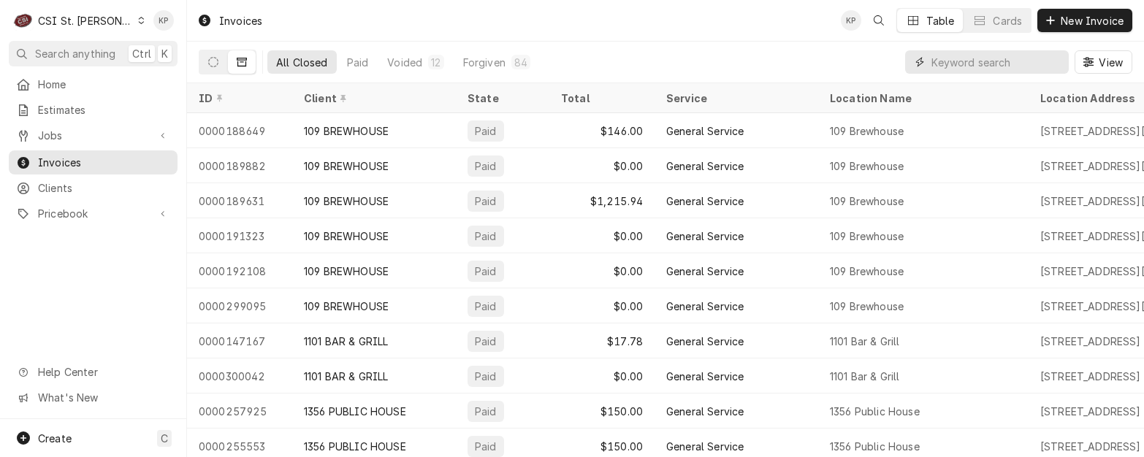
click at [951, 61] on input "Dynamic Content Wrapper" at bounding box center [997, 61] width 130 height 23
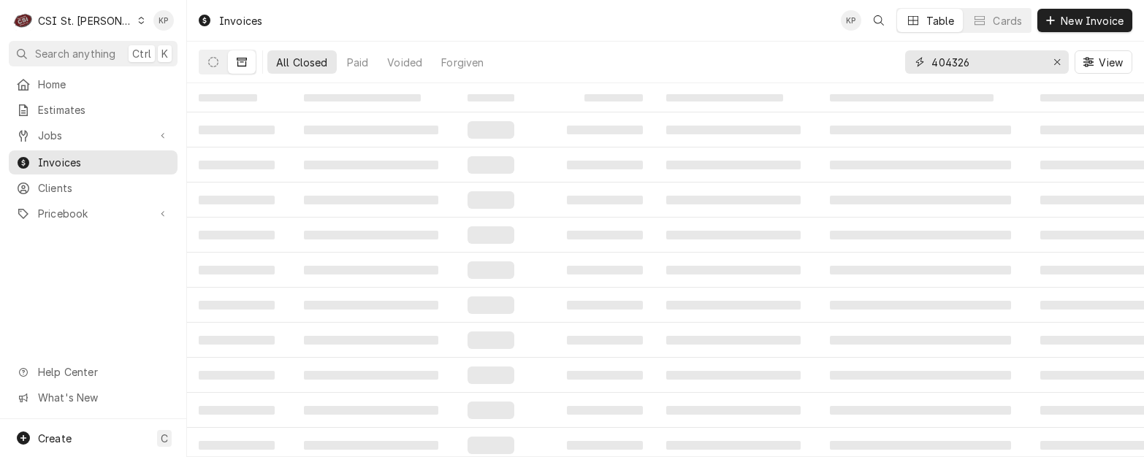
type input "404326"
click at [238, 57] on icon "Dynamic Content Wrapper" at bounding box center [242, 62] width 10 height 10
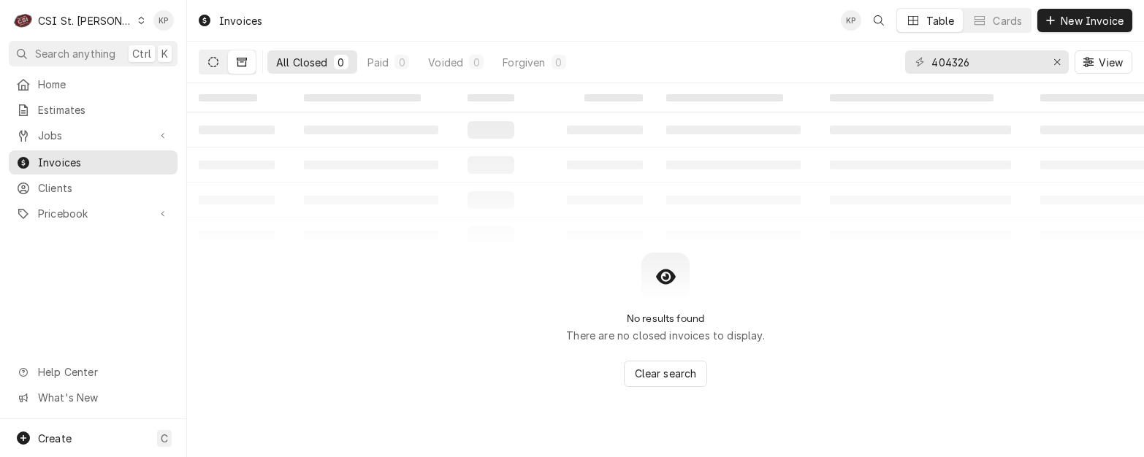
click at [216, 61] on icon "Dynamic Content Wrapper" at bounding box center [213, 62] width 10 height 10
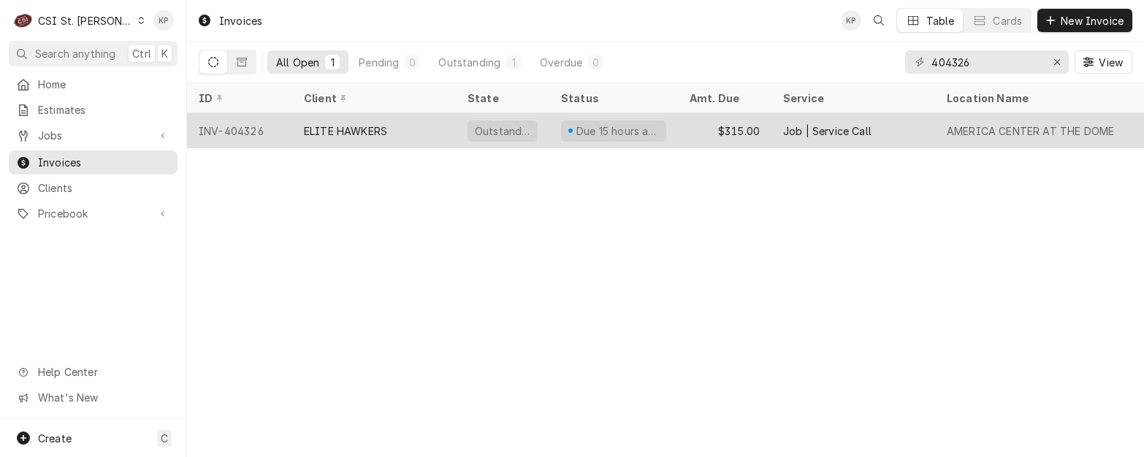
click at [234, 130] on div "INV-404326" at bounding box center [239, 130] width 105 height 35
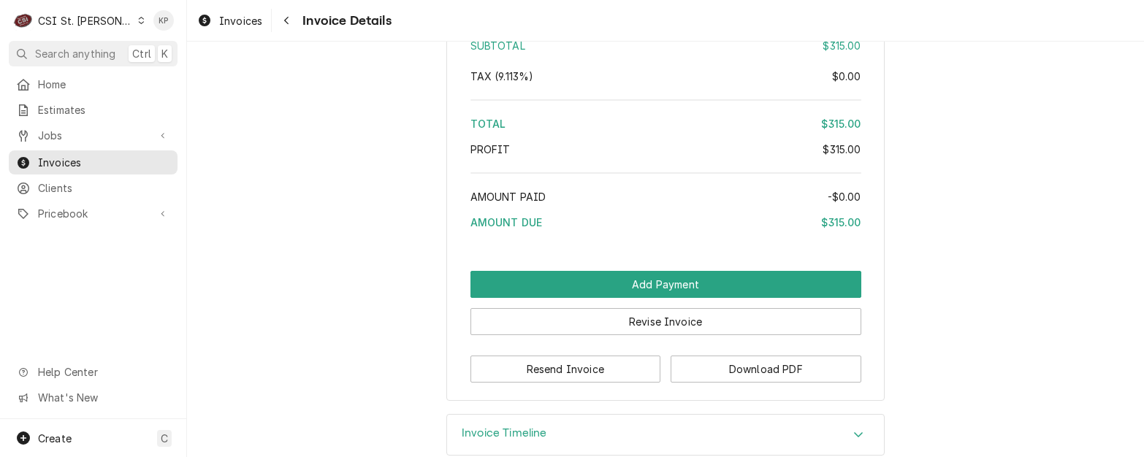
scroll to position [2533, 0]
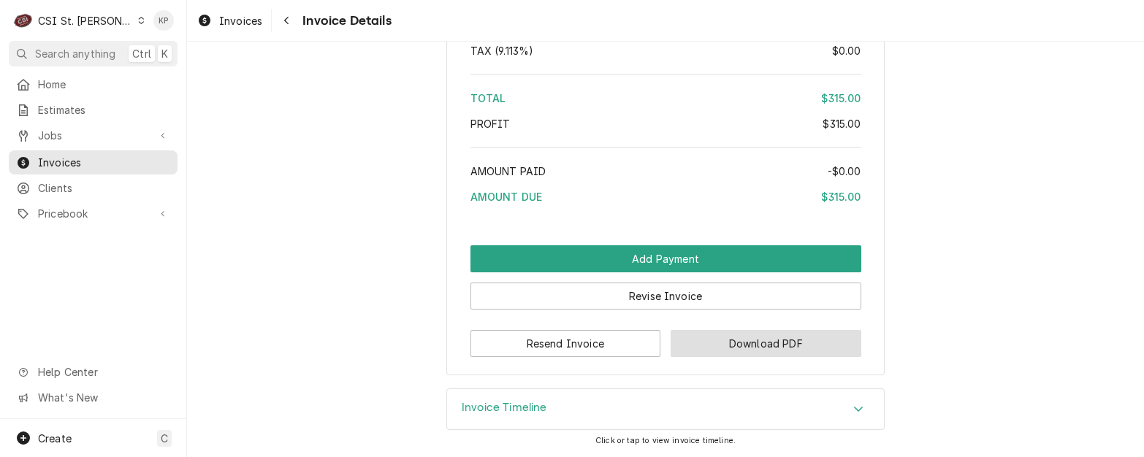
click at [697, 338] on button "Download PDF" at bounding box center [766, 343] width 191 height 27
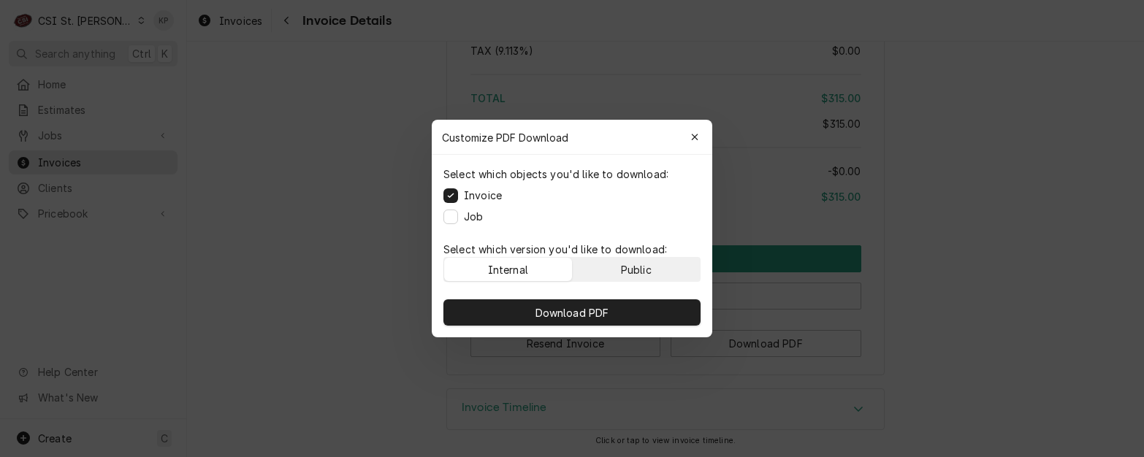
click at [639, 267] on div "Public" at bounding box center [636, 269] width 31 height 15
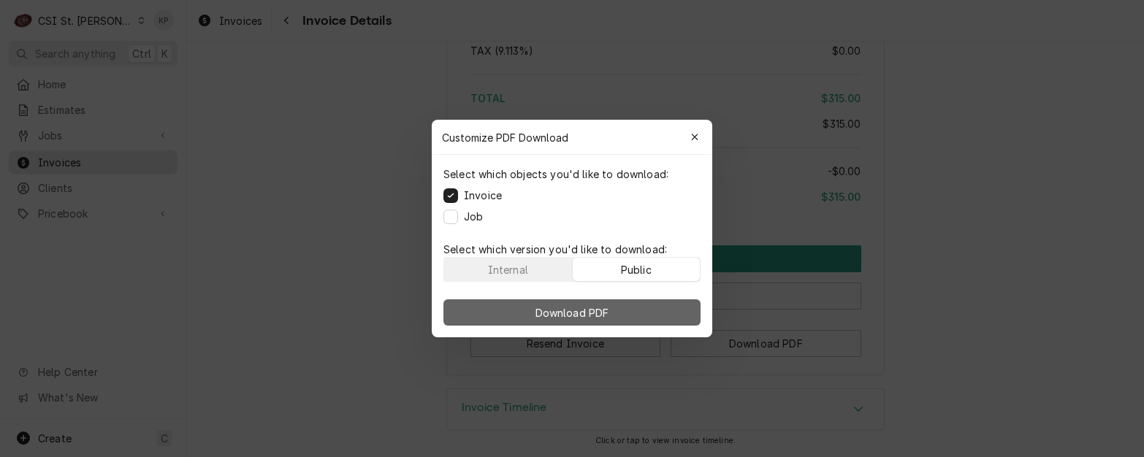
click at [621, 312] on button "Download PDF" at bounding box center [571, 313] width 257 height 26
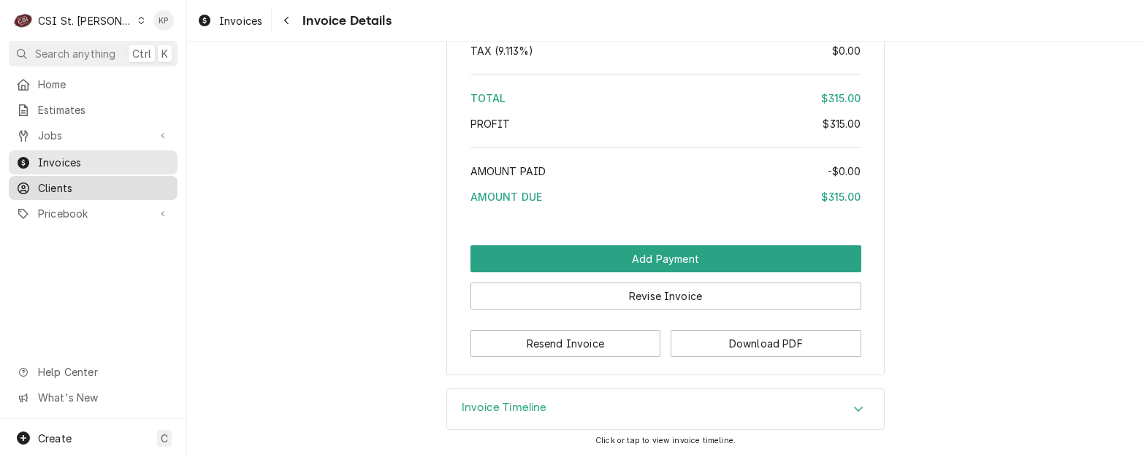
click at [40, 180] on span "Clients" at bounding box center [104, 187] width 132 height 15
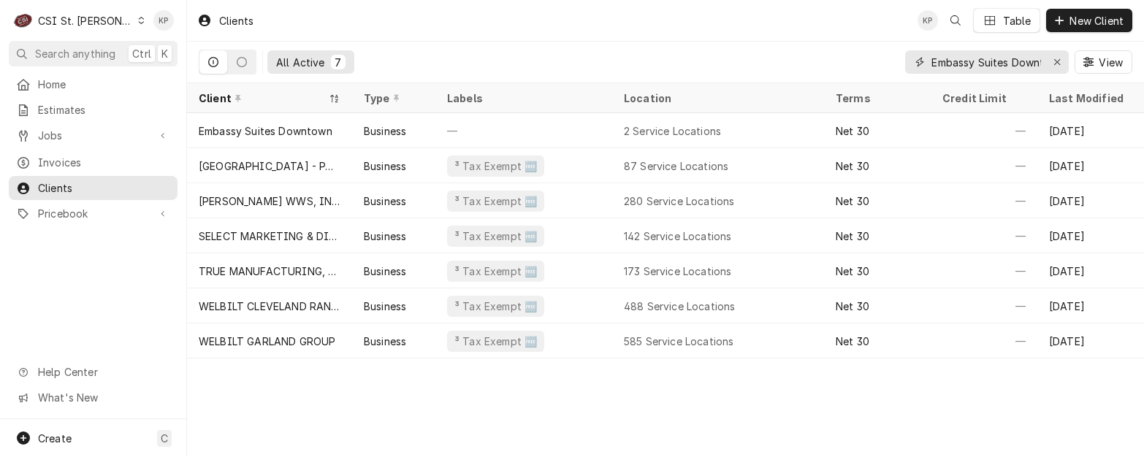
click at [1060, 62] on icon "Erase input" at bounding box center [1058, 62] width 8 height 10
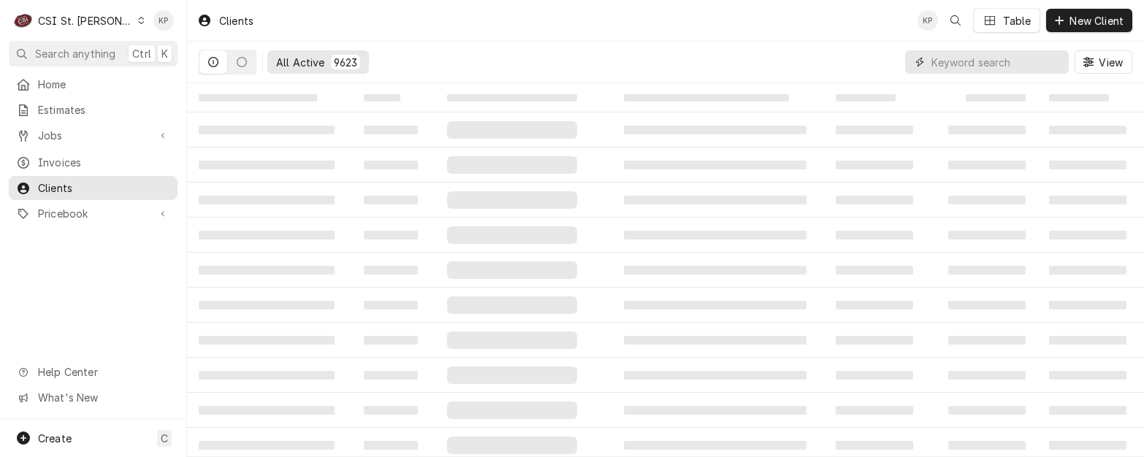
click at [975, 63] on input "Dynamic Content Wrapper" at bounding box center [997, 61] width 130 height 23
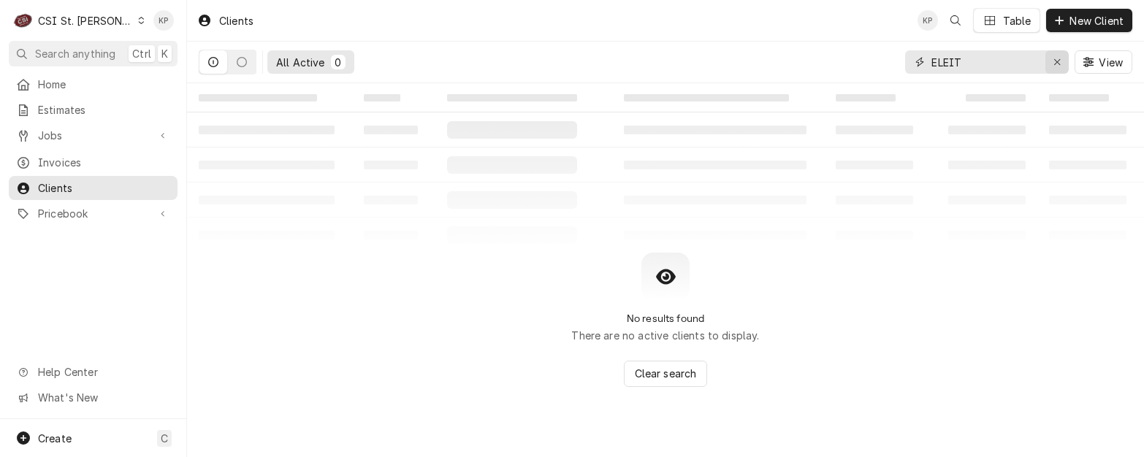
type input "ELEIT"
click at [1055, 57] on icon "Erase input" at bounding box center [1058, 62] width 8 height 10
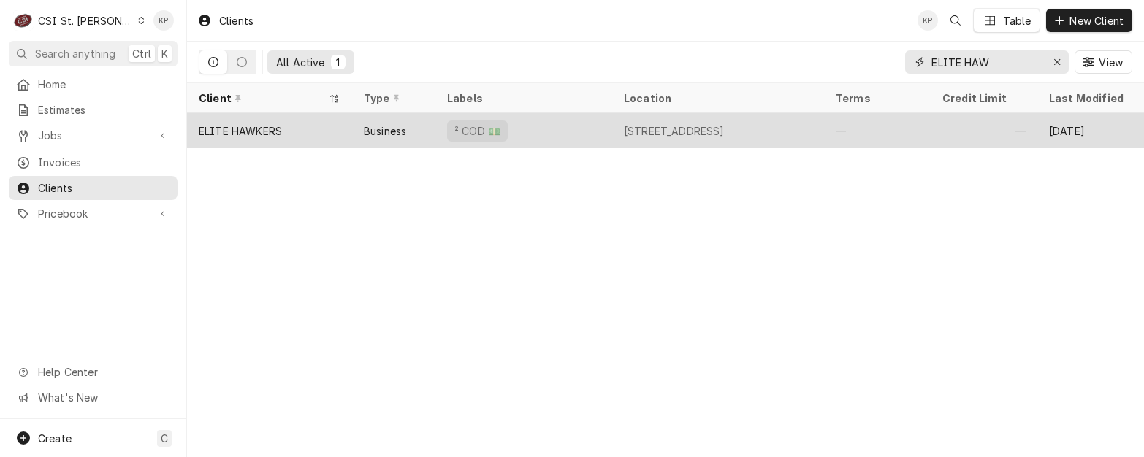
type input "ELITE HAW"
click at [260, 126] on div "ELITE HAWKERS" at bounding box center [240, 130] width 83 height 15
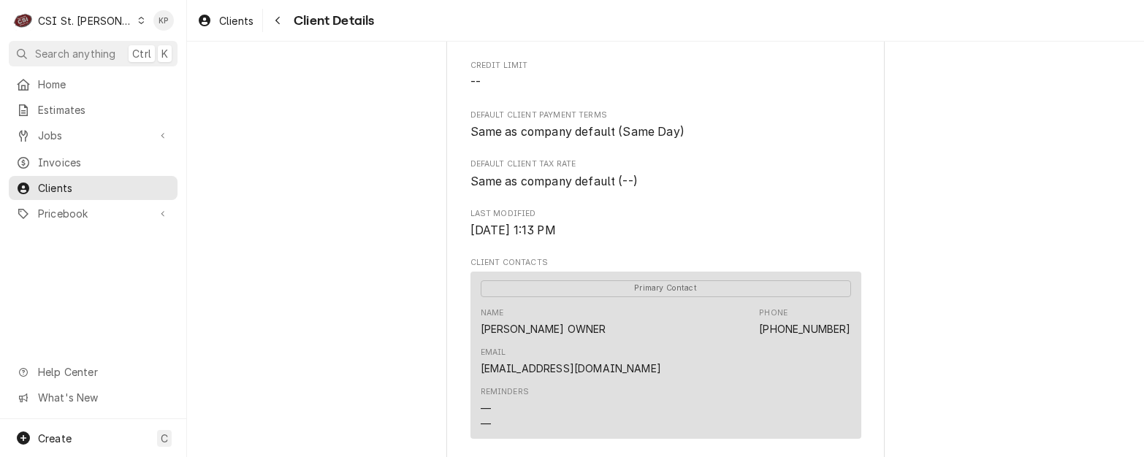
scroll to position [438, 0]
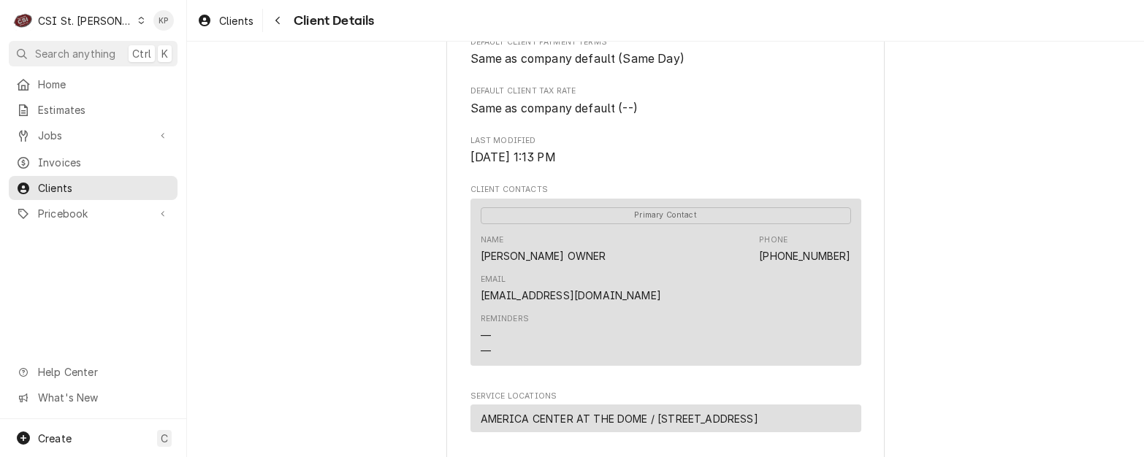
click at [986, 248] on div "ELITE HAWKERS Client Type Business Industry Type Commercial Billing Address JAS…" at bounding box center [665, 127] width 957 height 1049
click at [851, 272] on div "Primary Contact Name JASON CHERRY OWNER Phone (816) 965-3535 Email ELITEHAWKERS…" at bounding box center [666, 283] width 391 height 168
drag, startPoint x: 849, startPoint y: 273, endPoint x: 689, endPoint y: 273, distance: 160.0
click at [689, 273] on div "Primary Contact Name JASON CHERRY OWNER Phone (816) 965-3535 Email ELITEHAWKERS…" at bounding box center [666, 283] width 391 height 168
copy link "[EMAIL_ADDRESS][DOMAIN_NAME]"
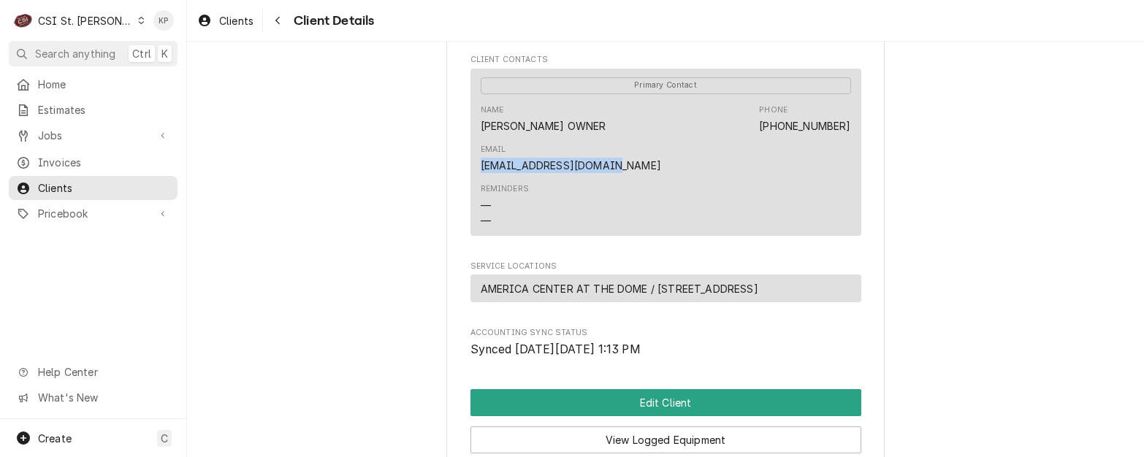
scroll to position [584, 0]
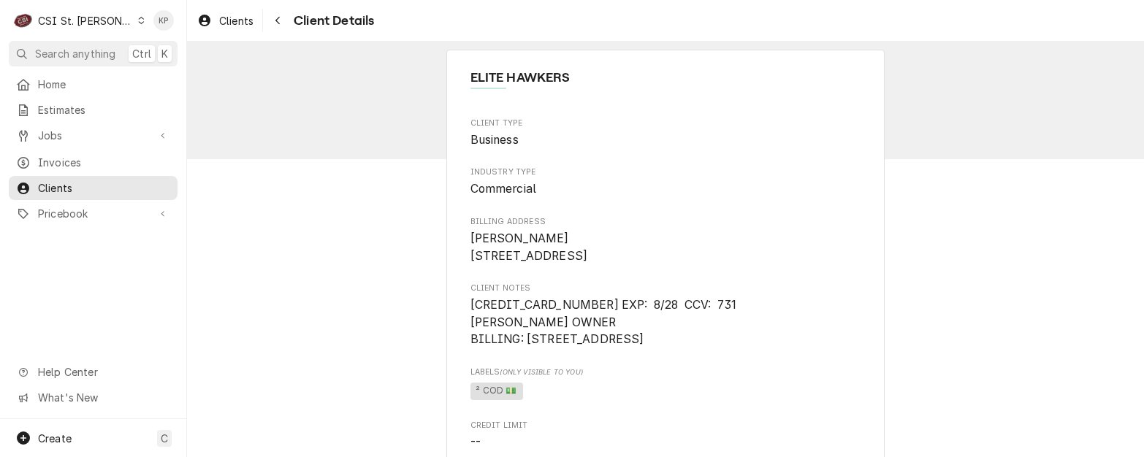
scroll to position [0, 0]
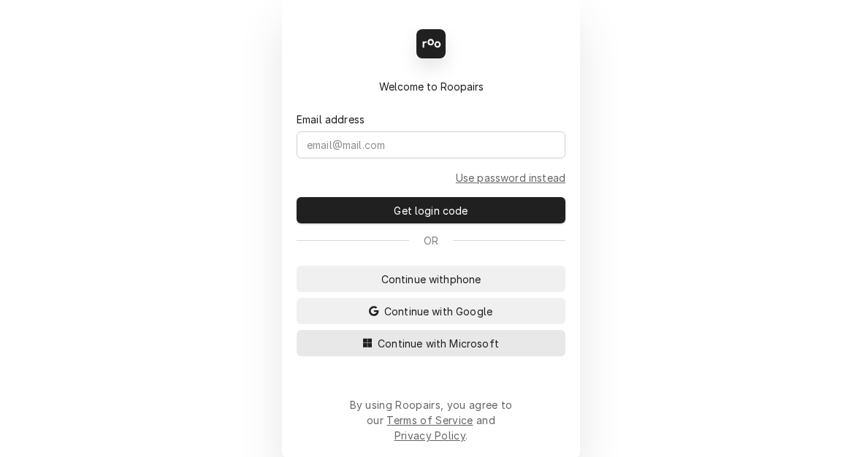
click at [403, 351] on span "Continue with Microsoft" at bounding box center [438, 343] width 127 height 15
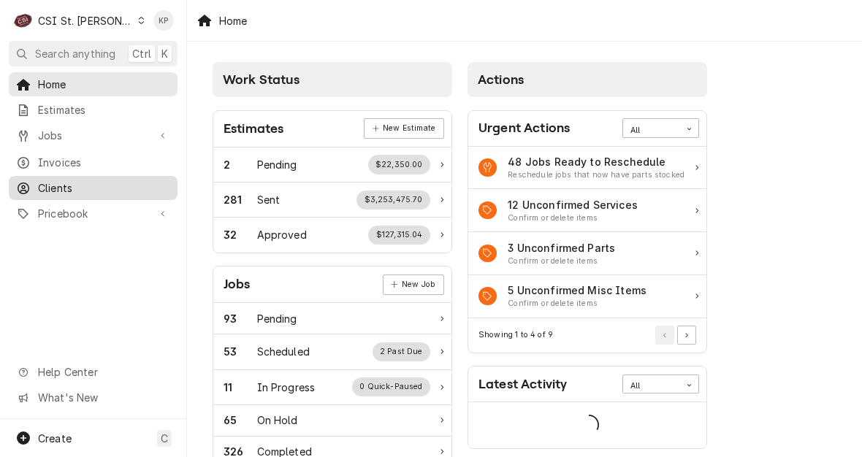
click at [59, 183] on span "Clients" at bounding box center [104, 187] width 132 height 15
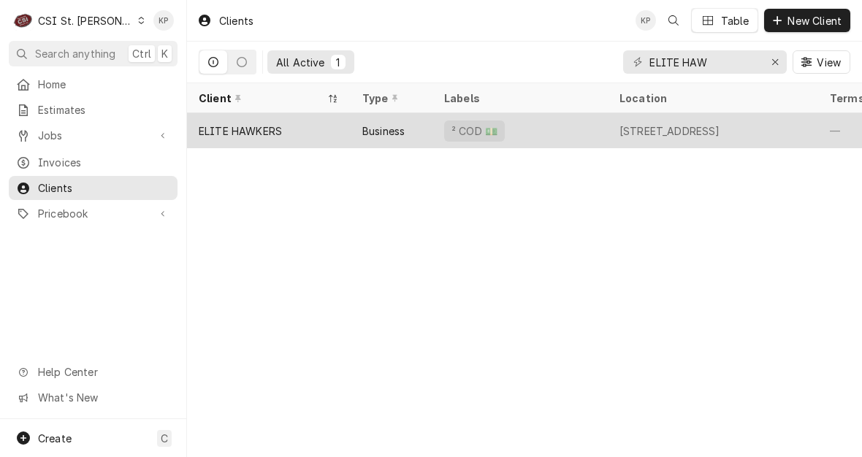
click at [206, 123] on div "ELITE HAWKERS" at bounding box center [240, 130] width 83 height 15
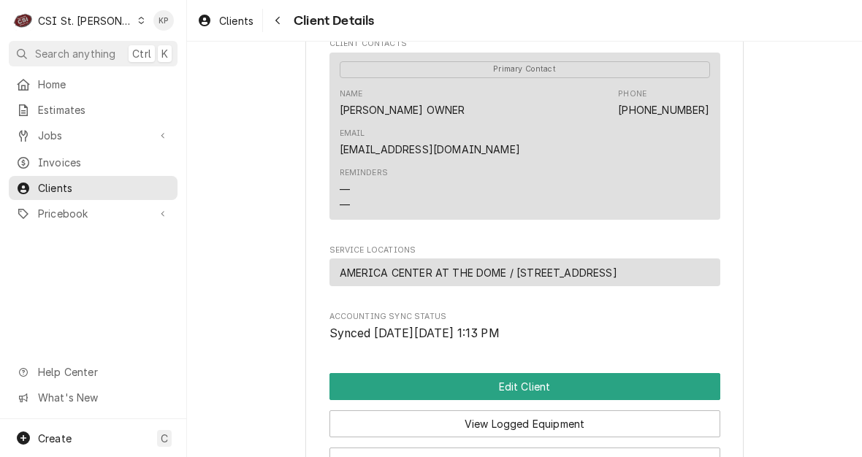
scroll to position [695, 0]
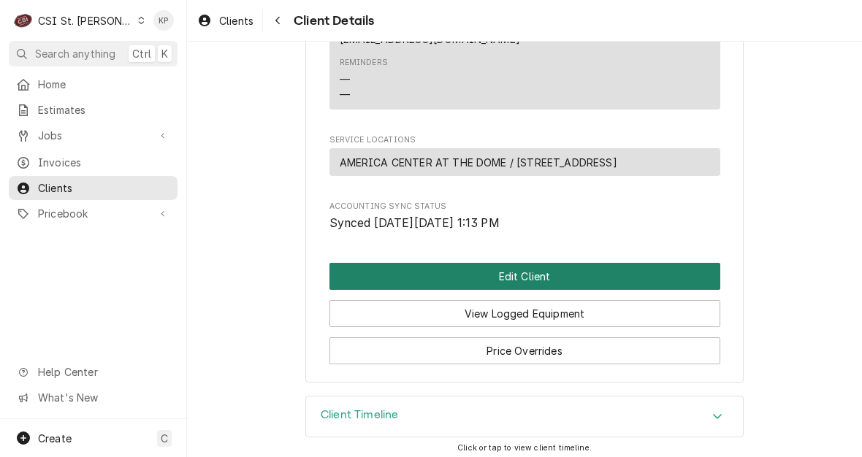
click at [455, 264] on button "Edit Client" at bounding box center [525, 276] width 391 height 27
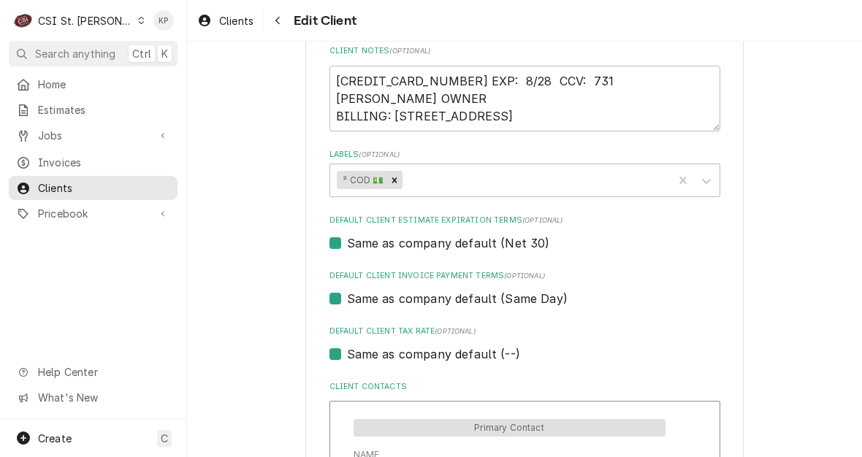
scroll to position [731, 0]
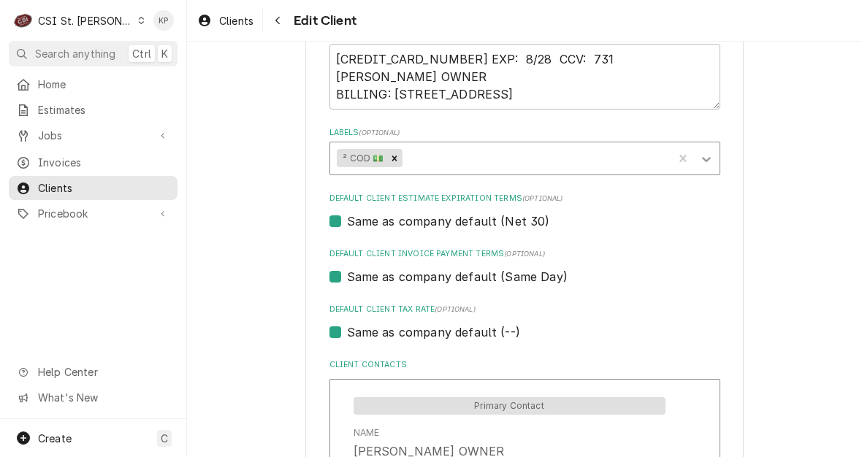
click at [701, 156] on icon "Labels" at bounding box center [706, 159] width 15 height 15
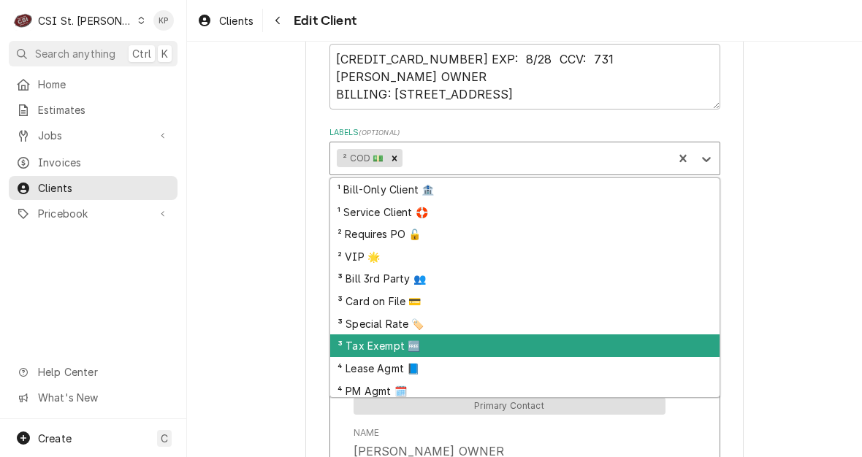
scroll to position [72, 0]
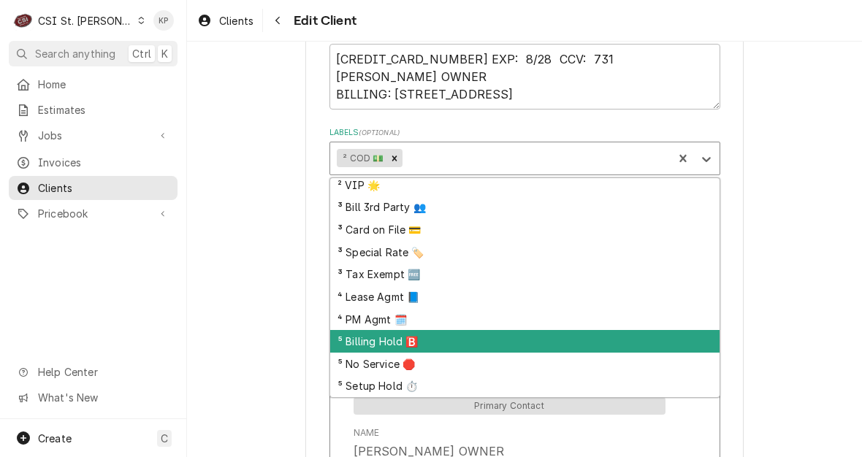
click at [368, 338] on div "⁵ Billing Hold 🅱️" at bounding box center [524, 341] width 389 height 23
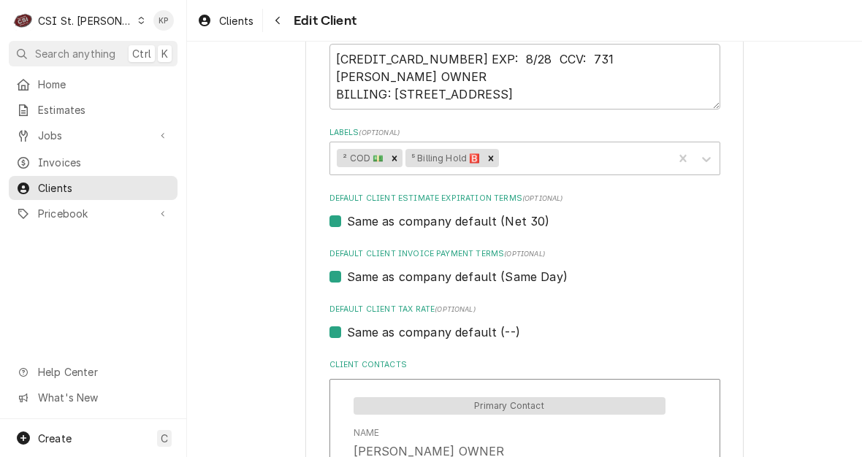
click at [650, 274] on div "Same as company default (Same Day)" at bounding box center [525, 277] width 391 height 18
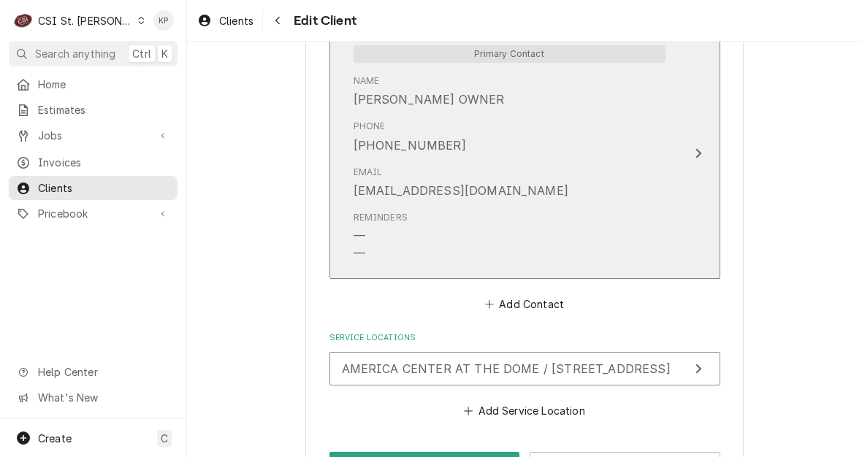
scroll to position [1136, 0]
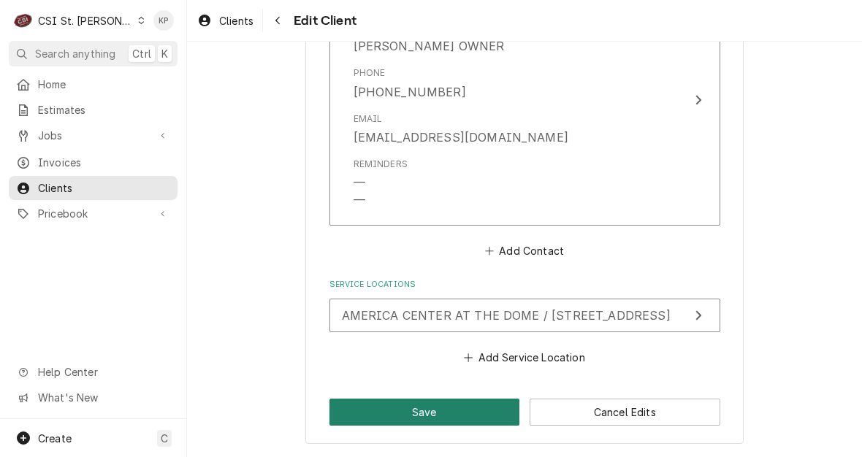
click at [366, 399] on button "Save" at bounding box center [425, 412] width 191 height 27
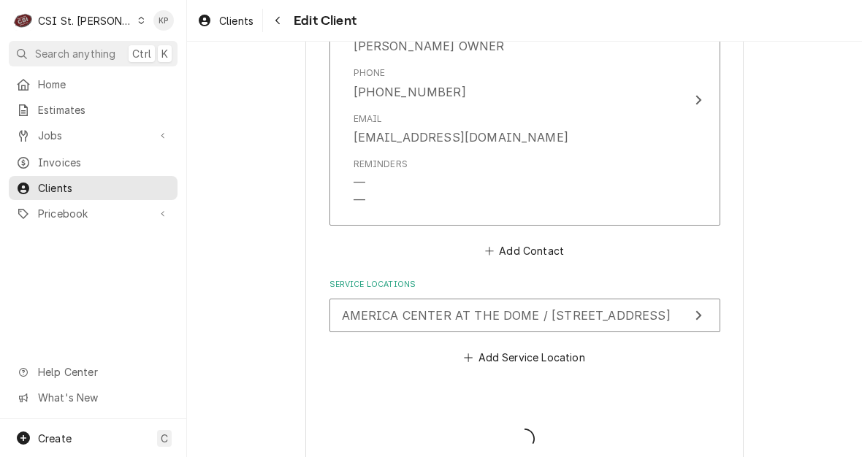
type textarea "x"
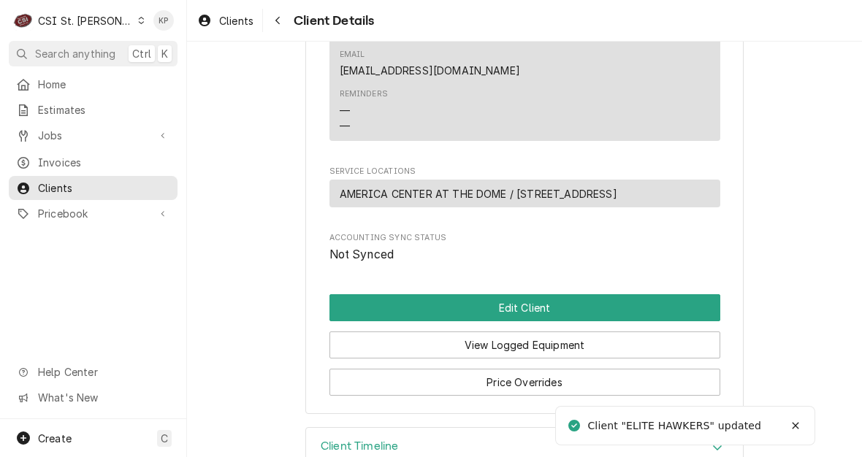
scroll to position [695, 0]
